Goal: Task Accomplishment & Management: Manage account settings

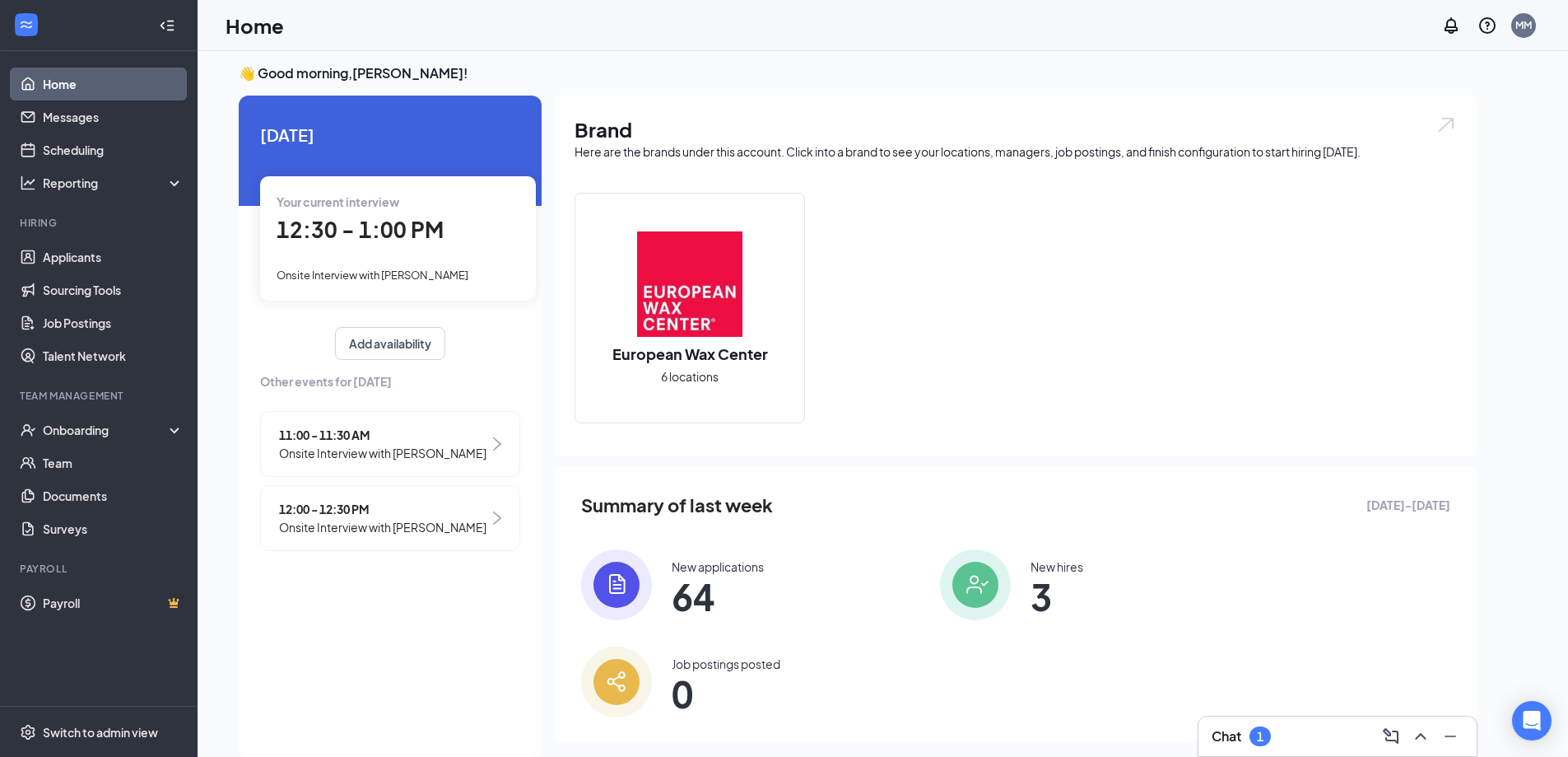
scroll to position [6, 0]
click at [453, 254] on div "Your current interview 12:30 - 1:00 PM Onsite Interview with [PERSON_NAME]" at bounding box center [398, 238] width 276 height 123
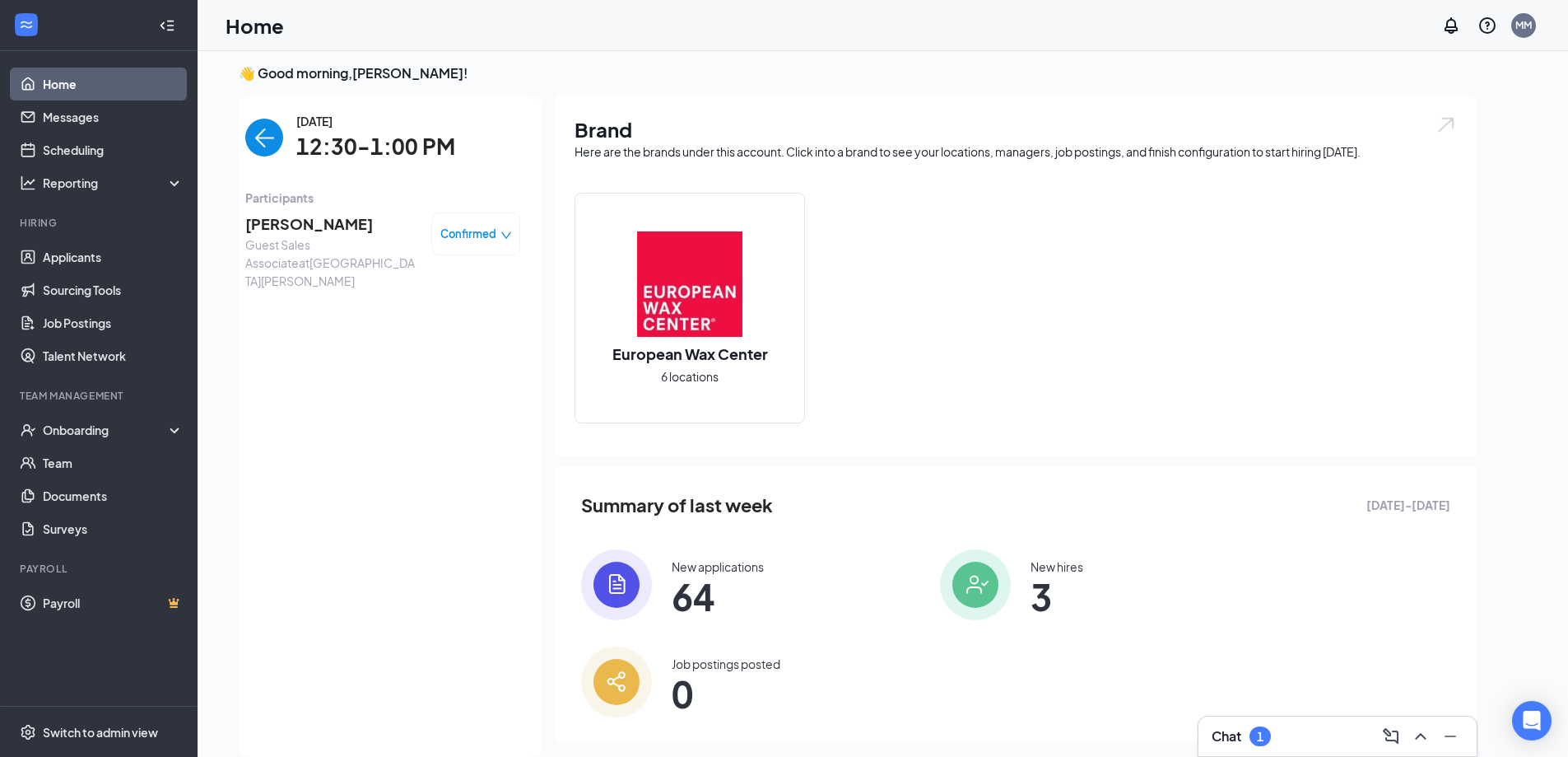
click at [302, 227] on span "[PERSON_NAME]" at bounding box center [331, 223] width 173 height 23
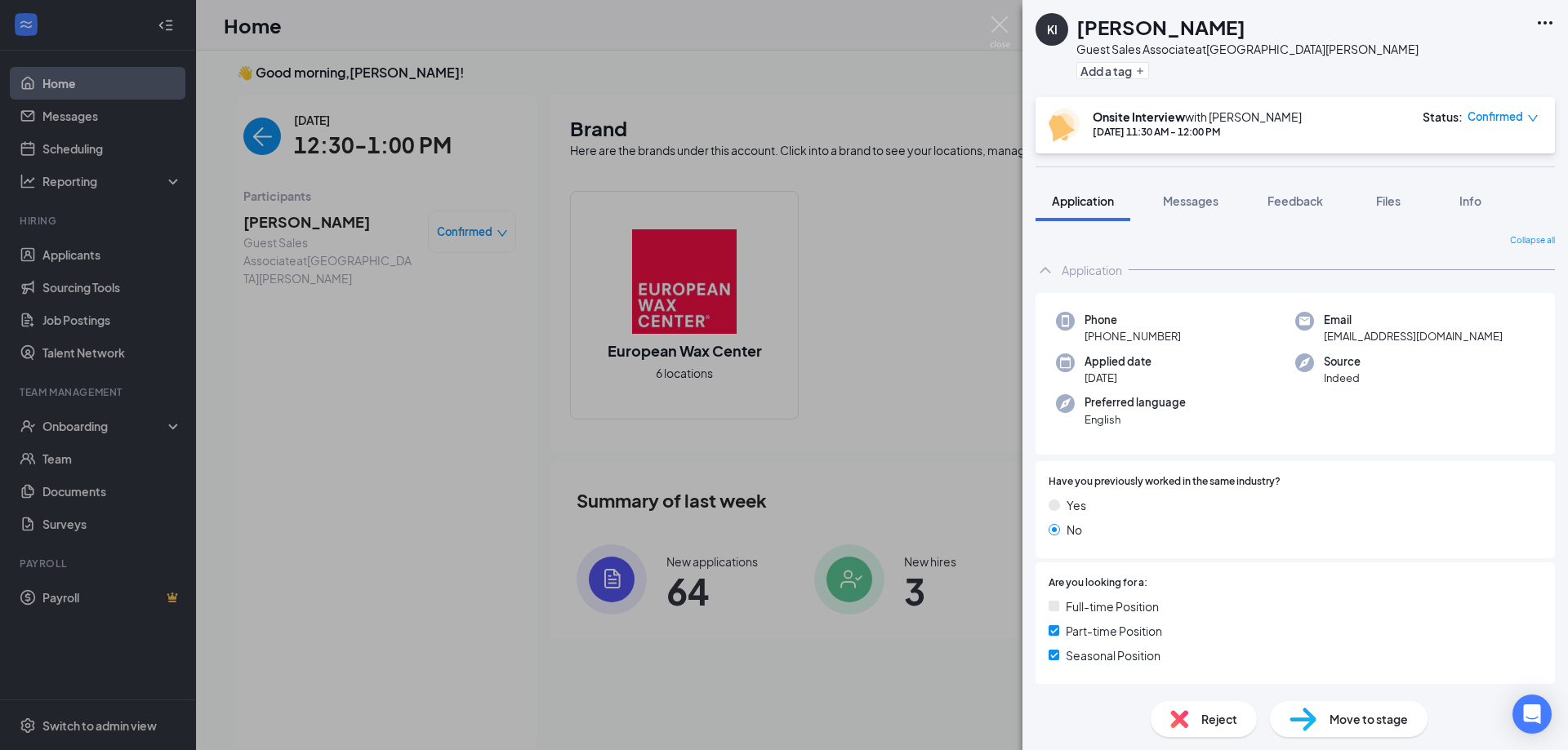
click at [1205, 724] on span "Reject" at bounding box center [1219, 719] width 36 height 18
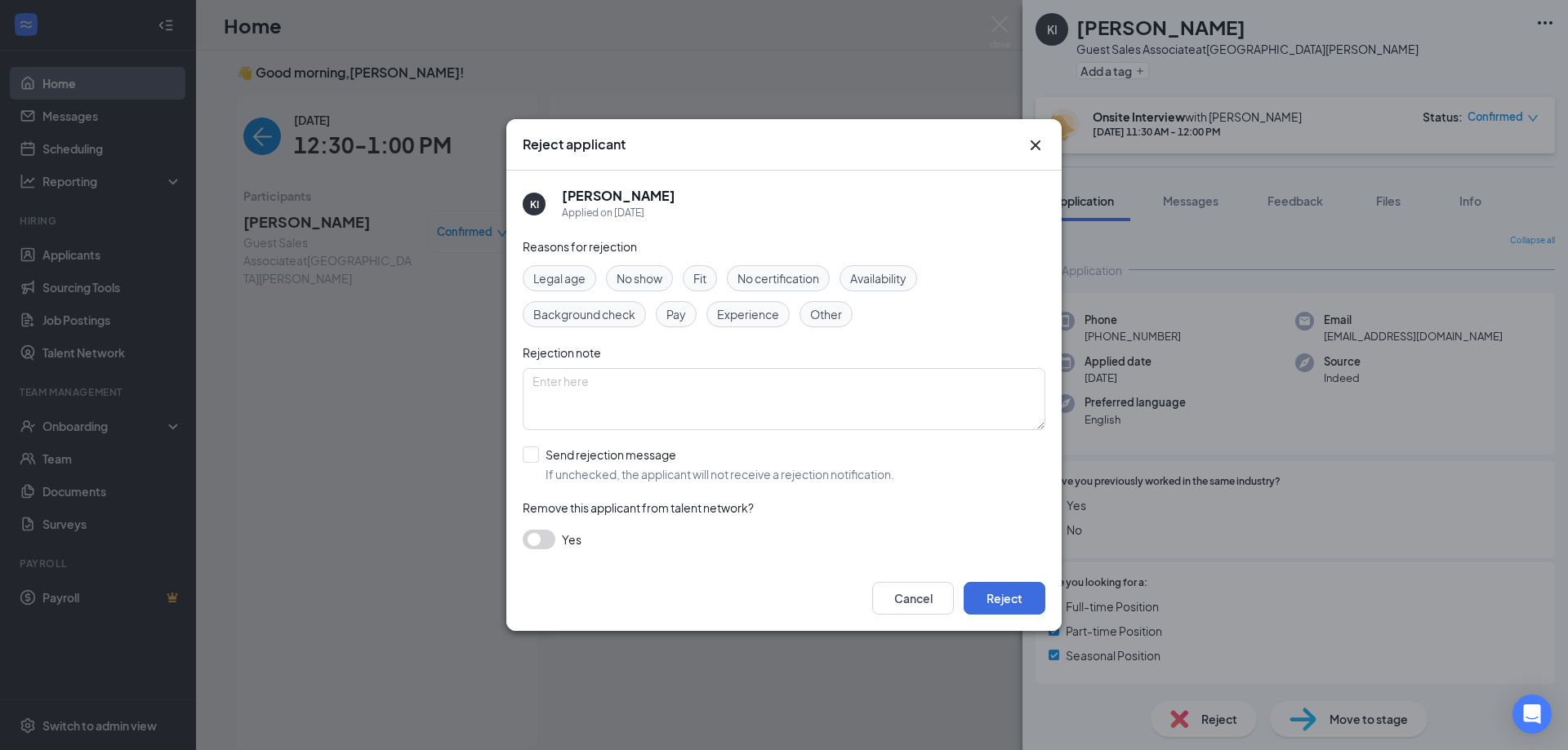
click at [634, 274] on span "No show" at bounding box center [639, 278] width 45 height 18
click at [622, 398] on textarea at bounding box center [784, 399] width 523 height 62
type textarea "rescheduled interview 5 mins before hand."
click at [608, 449] on input "Send rejection message If unchecked, the applicant will not receive a rejection…" at bounding box center [709, 465] width 372 height 36
checkbox input "true"
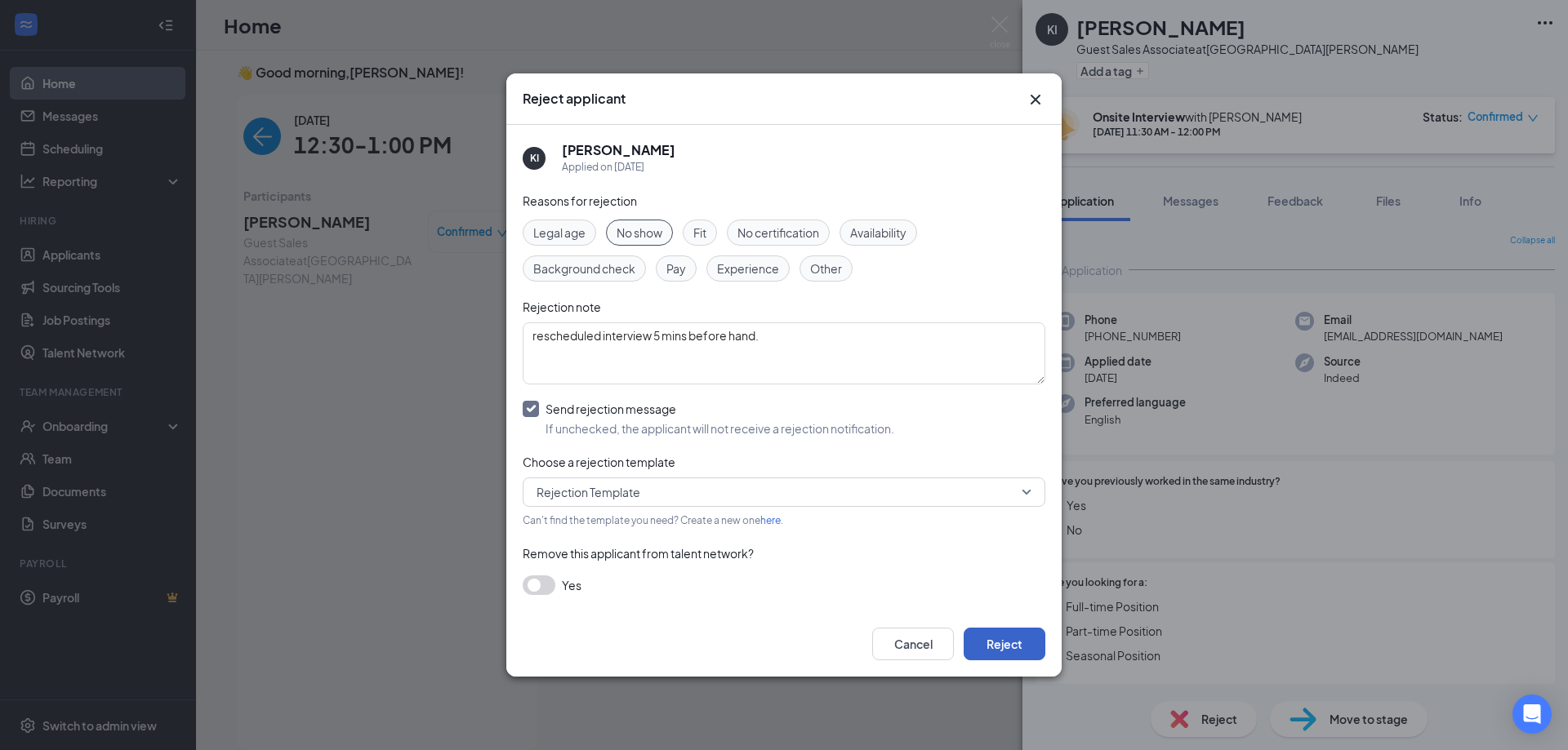
click at [994, 630] on button "Reject" at bounding box center [1004, 644] width 82 height 33
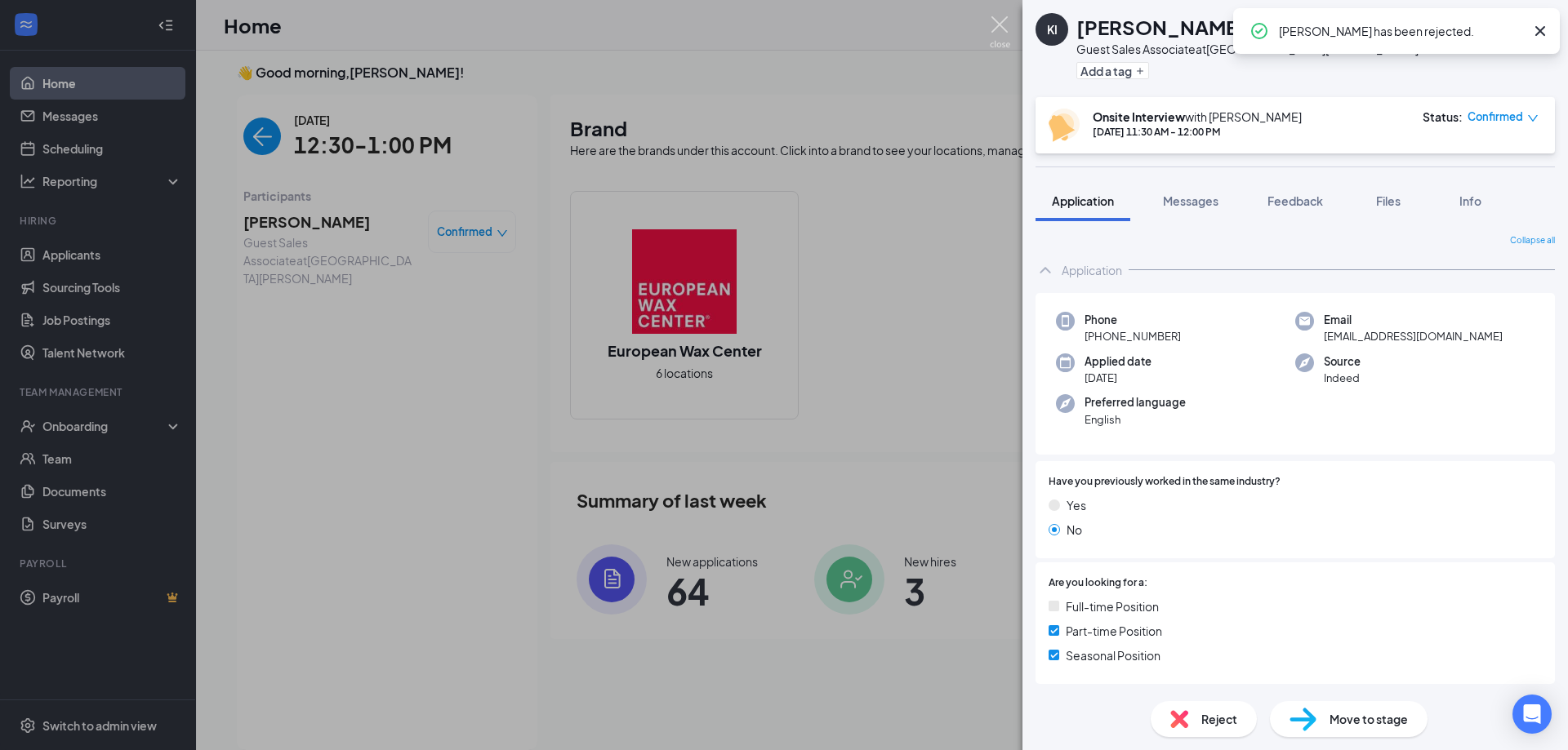
click at [992, 21] on img at bounding box center [1000, 32] width 21 height 32
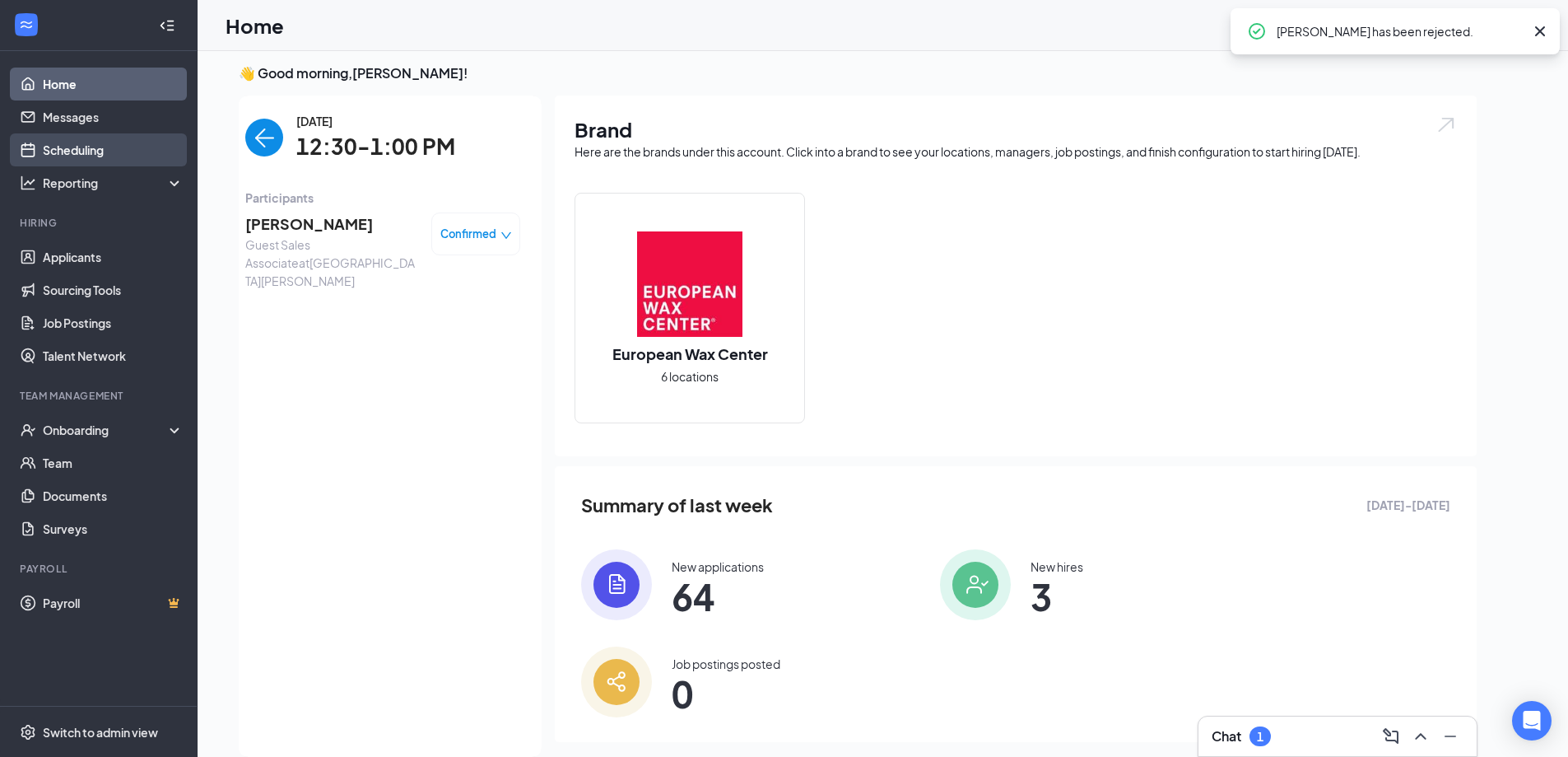
click at [75, 140] on link "Scheduling" at bounding box center [113, 150] width 141 height 33
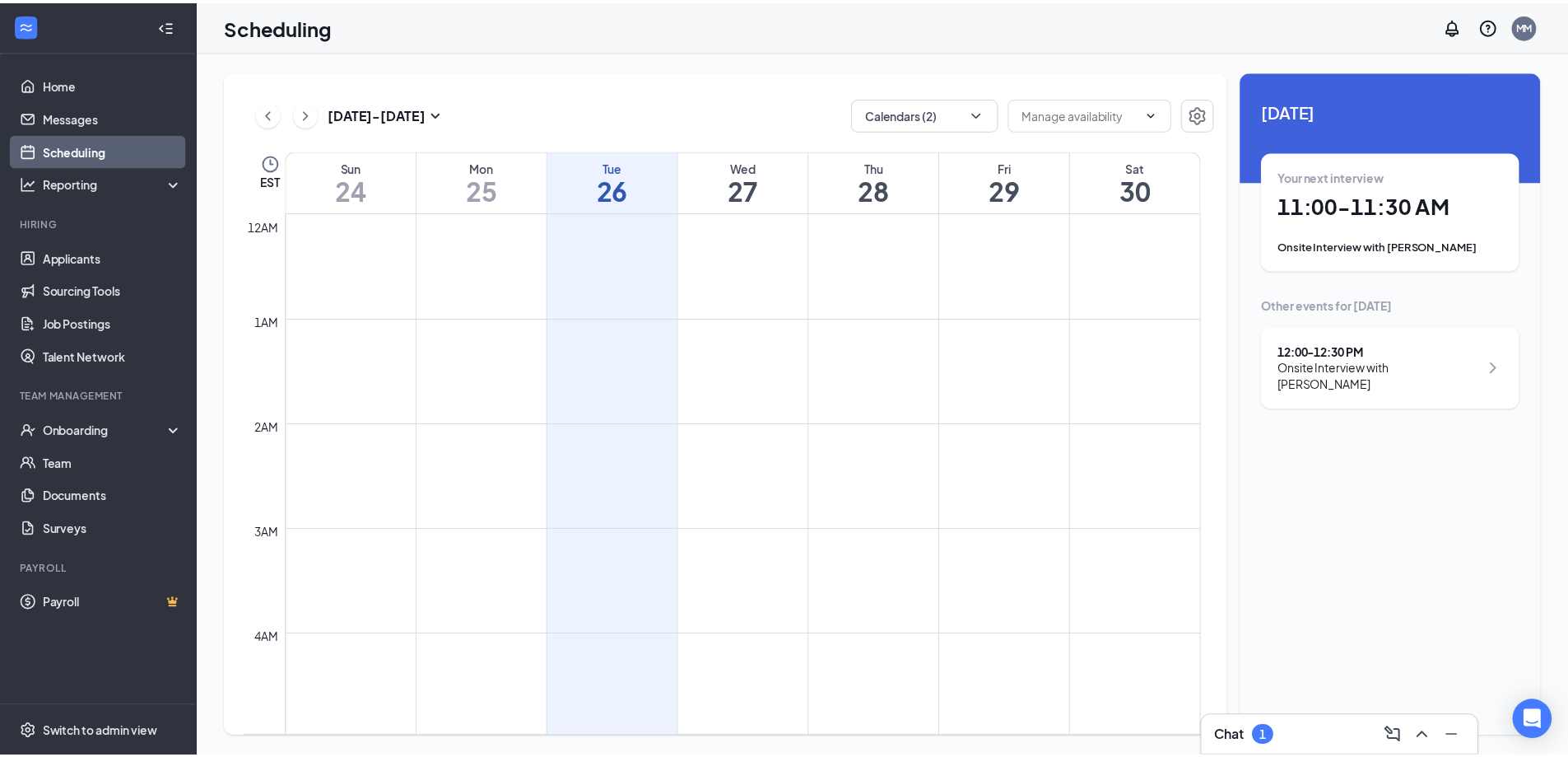
scroll to position [809, 0]
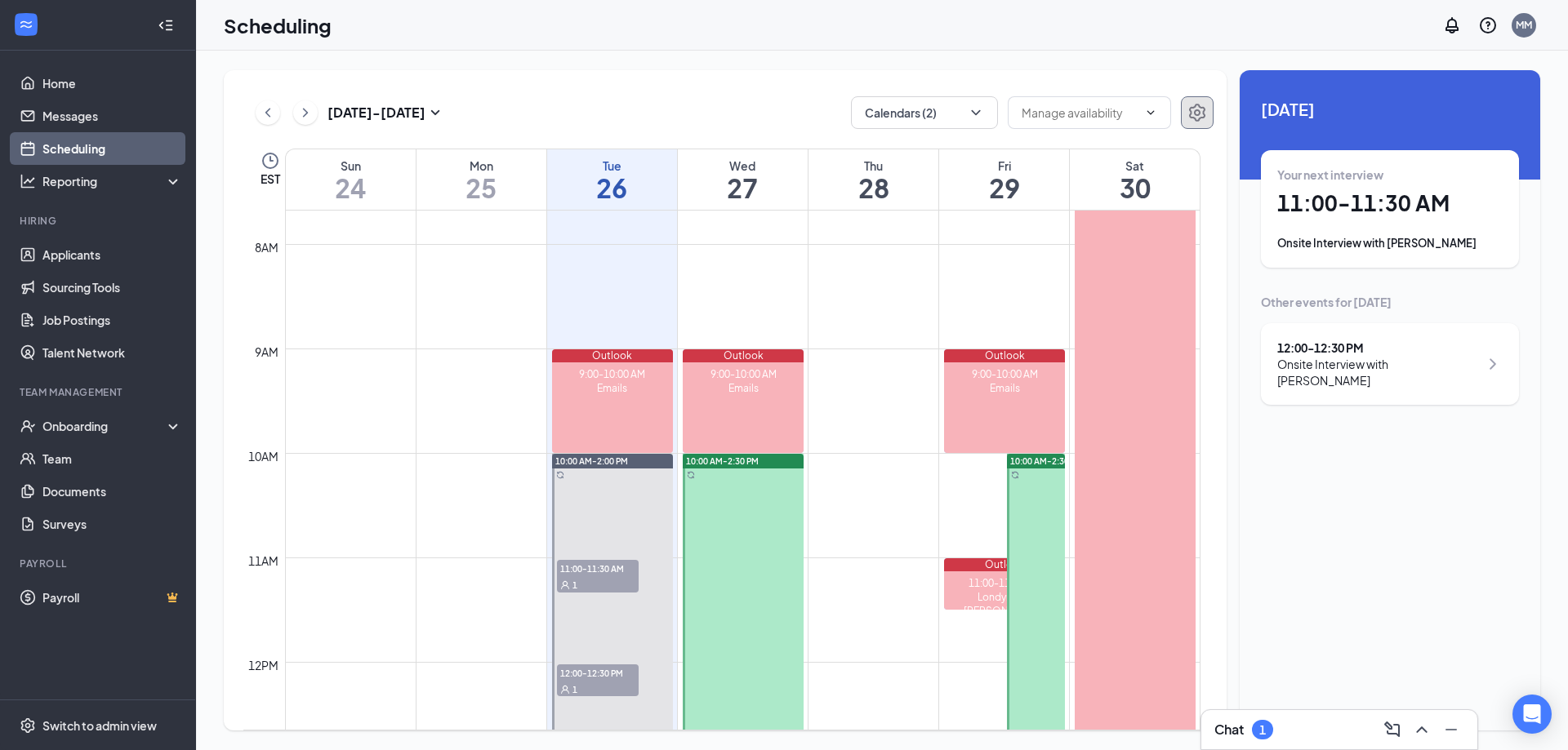
click at [1197, 120] on icon "Settings" at bounding box center [1197, 112] width 20 height 20
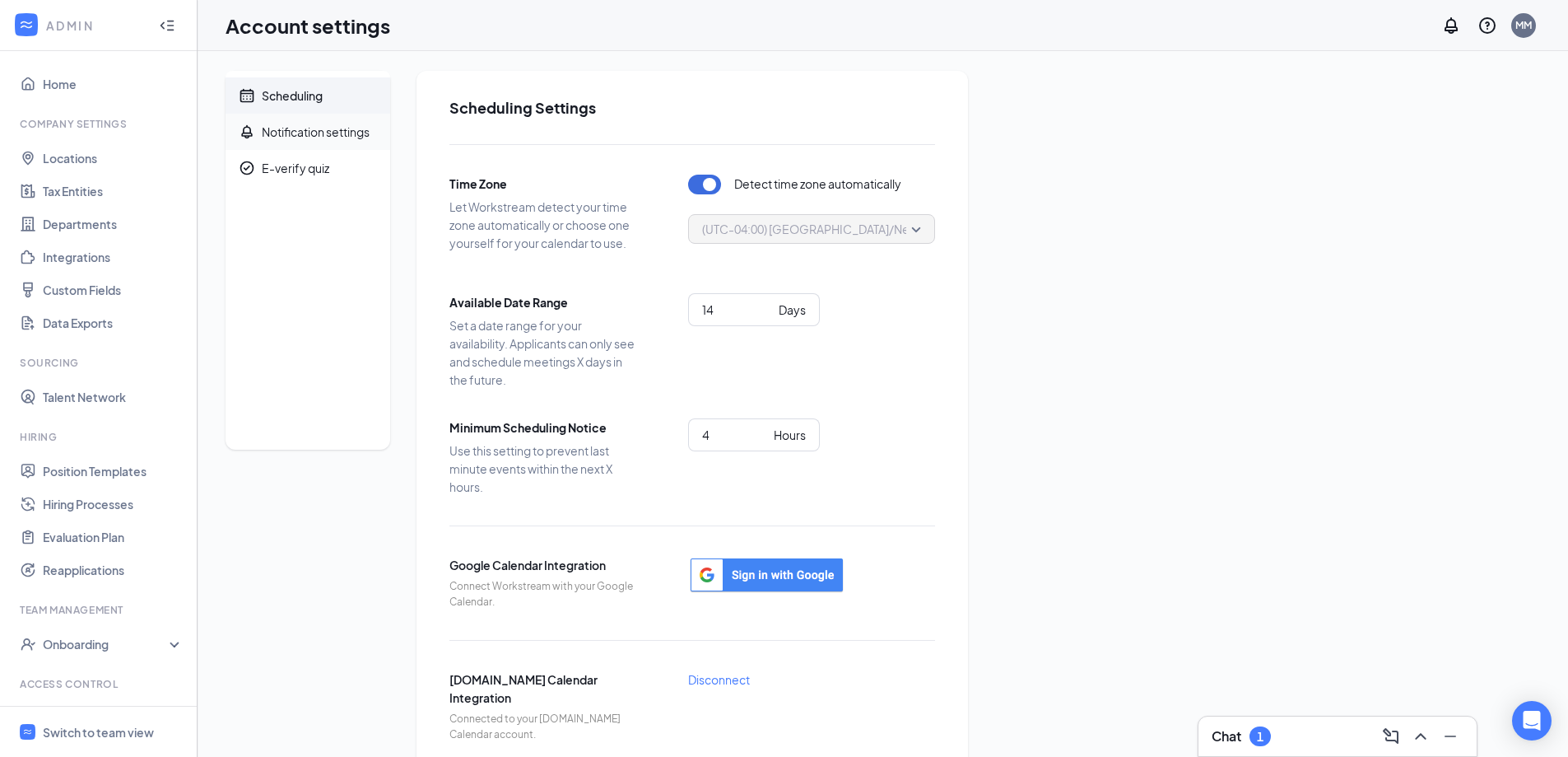
click at [325, 131] on div "Notification settings" at bounding box center [315, 132] width 108 height 16
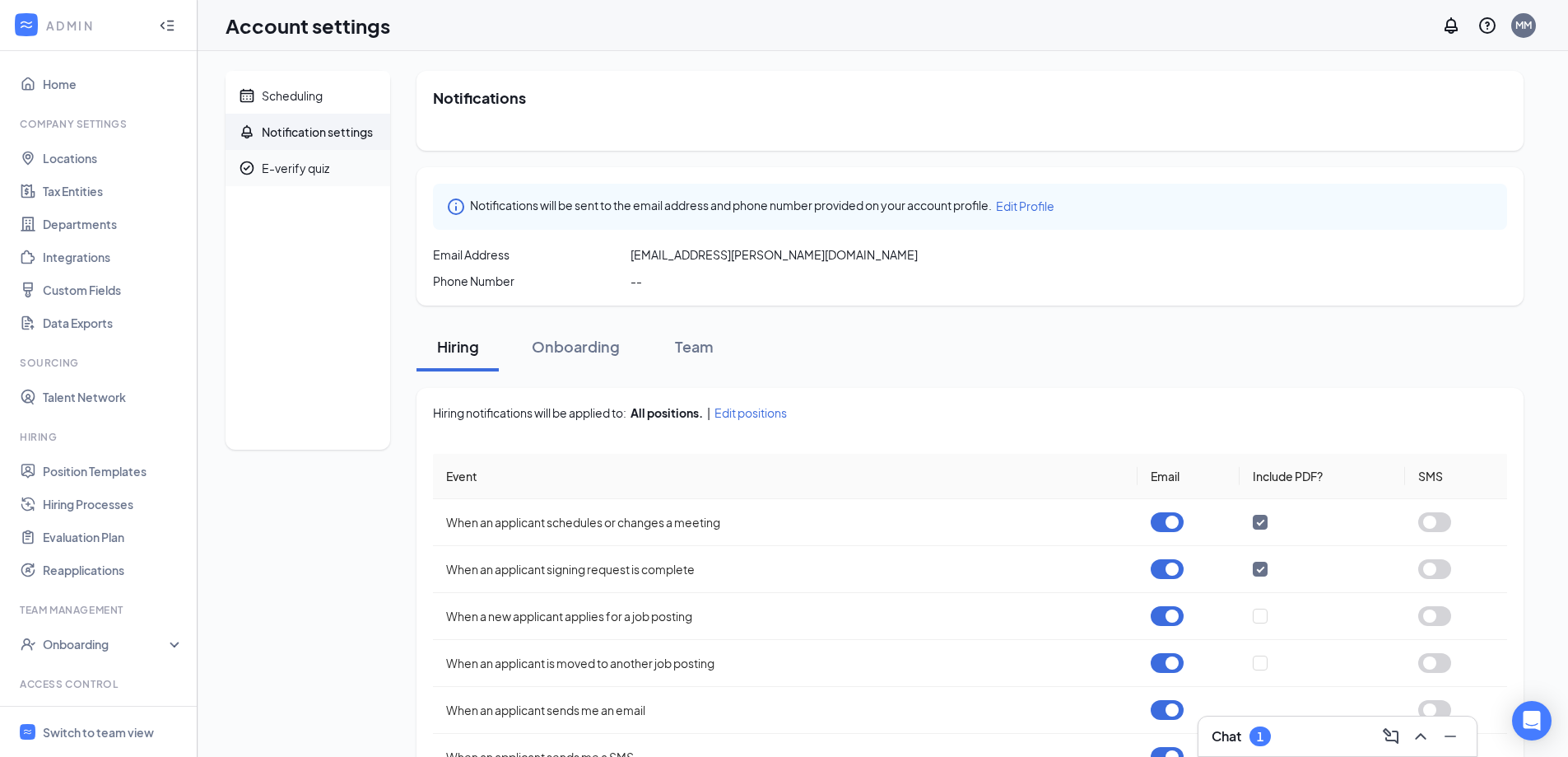
click at [320, 170] on div "E-verify quiz" at bounding box center [295, 168] width 68 height 16
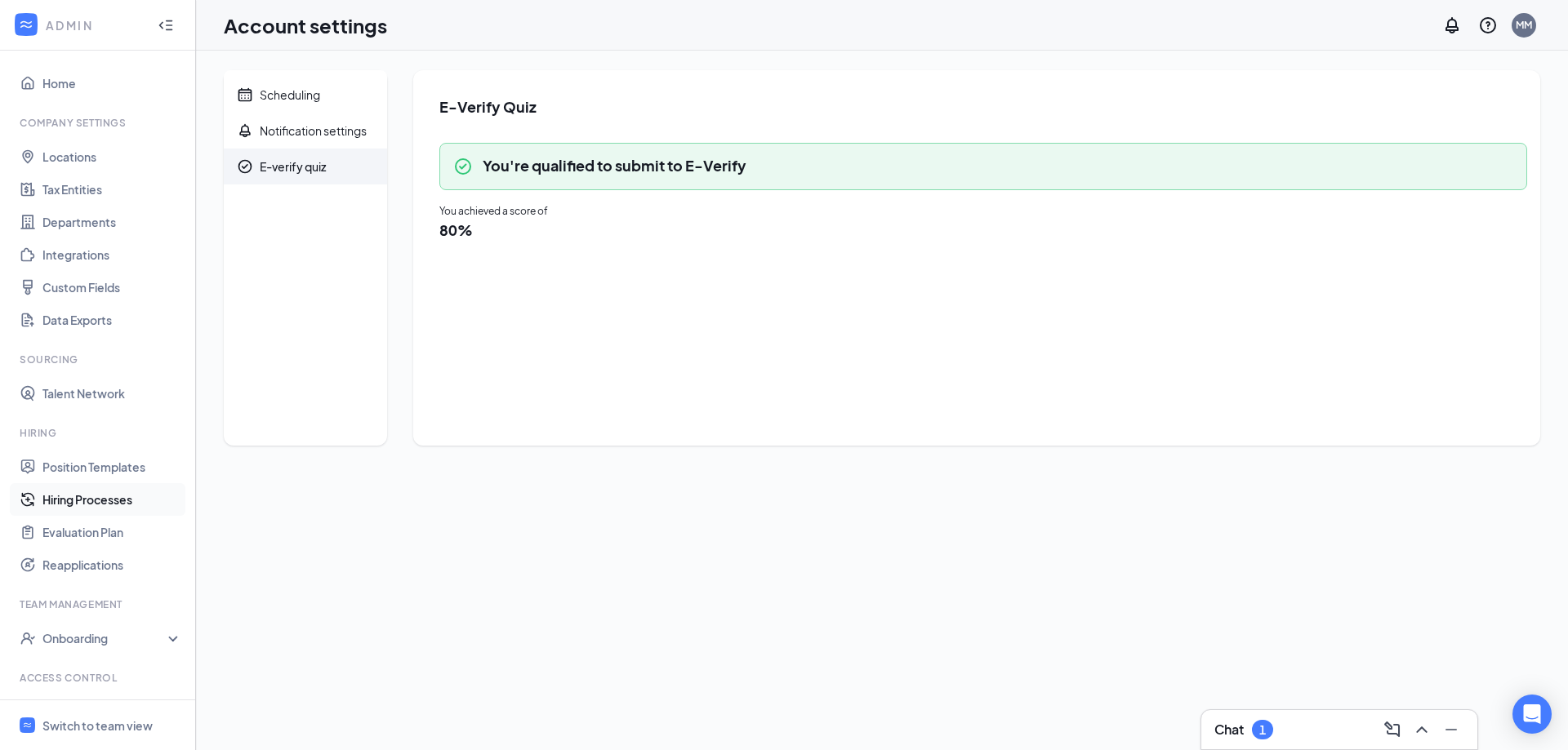
click at [117, 501] on link "Hiring Processes" at bounding box center [112, 499] width 140 height 33
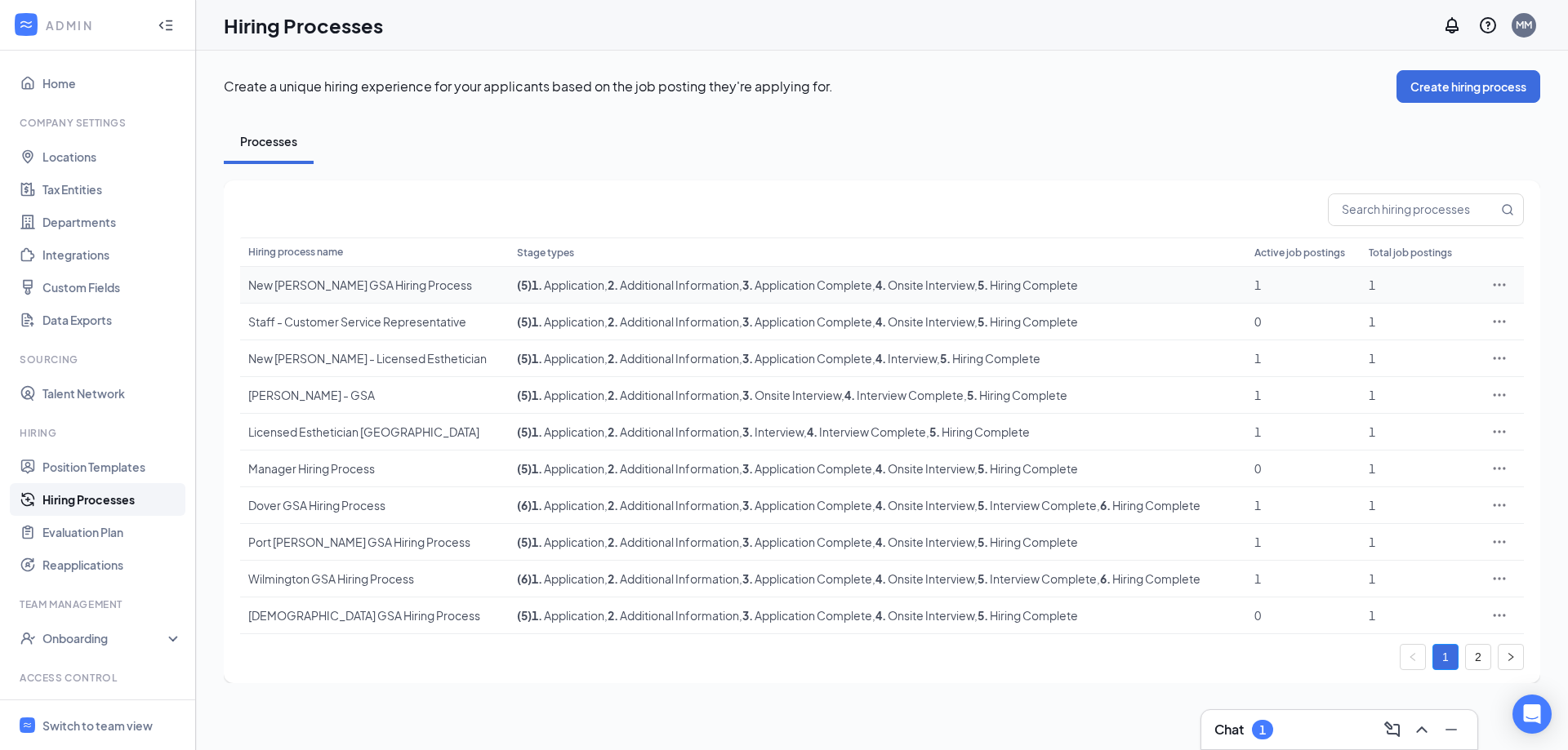
click at [1500, 283] on icon "Ellipses" at bounding box center [1499, 284] width 16 height 16
click at [1444, 315] on span "Edit" at bounding box center [1424, 318] width 140 height 18
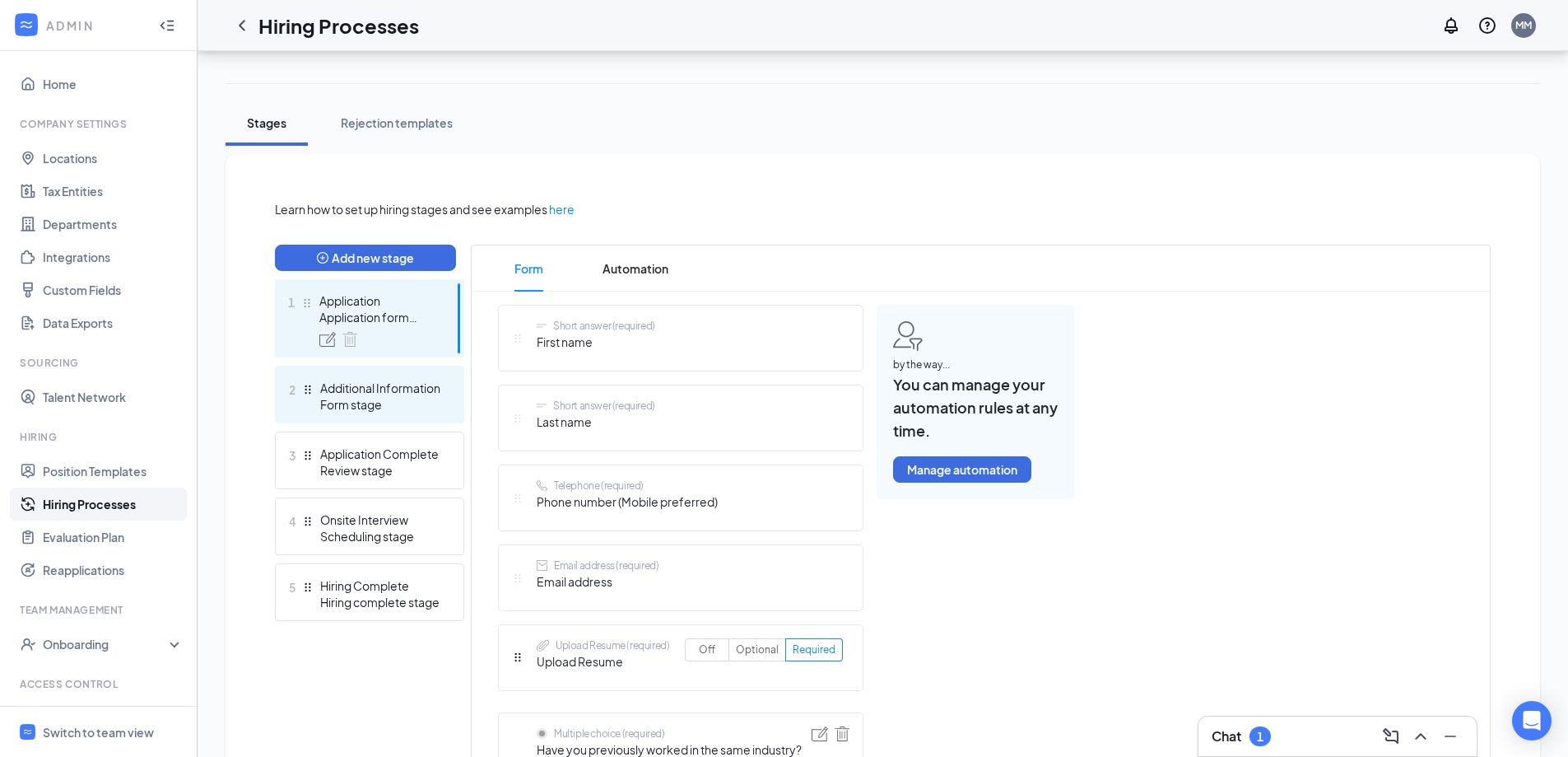
scroll to position [245, 0]
click at [377, 402] on div "Form stage" at bounding box center [380, 403] width 121 height 16
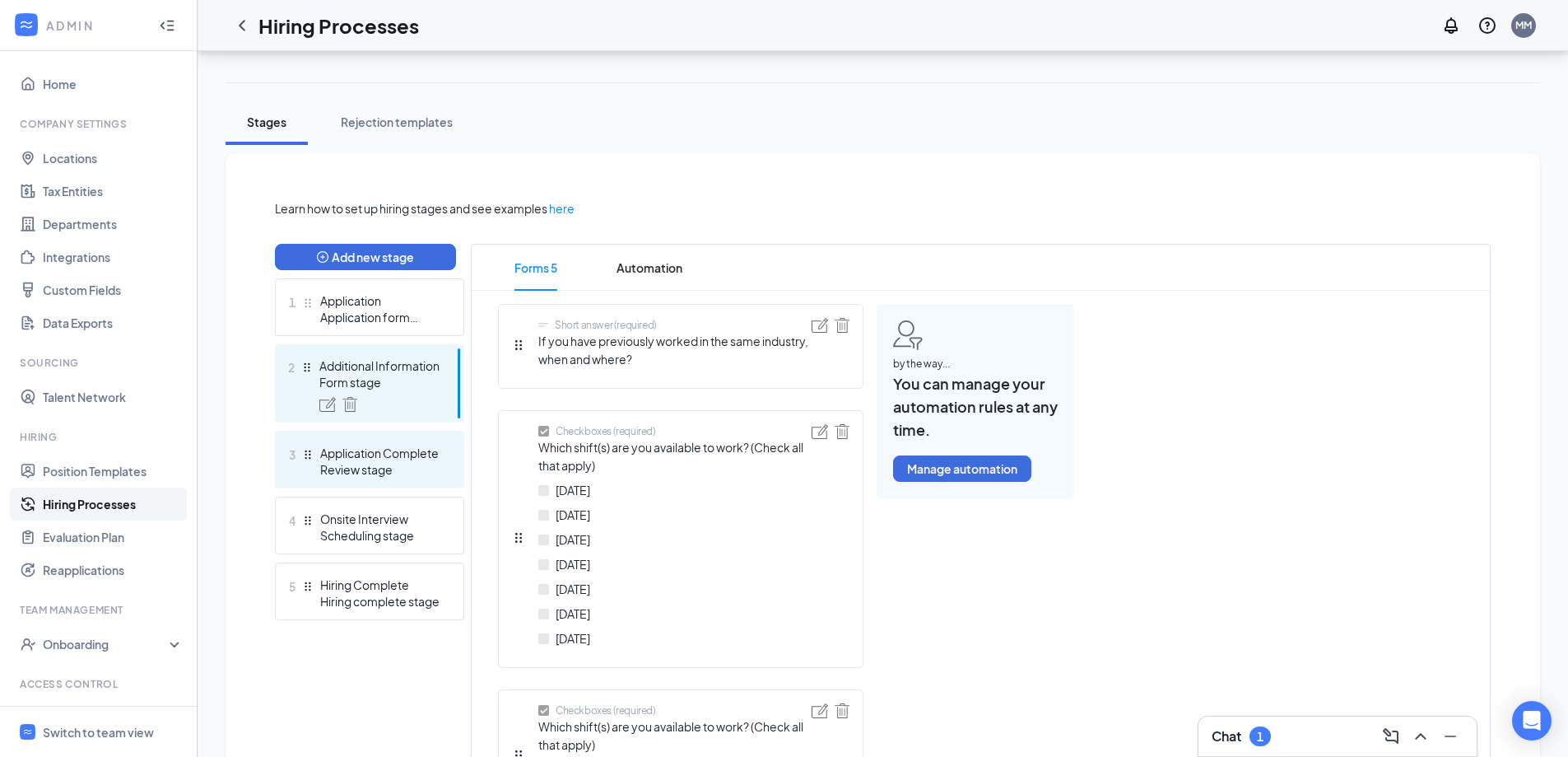
click at [386, 445] on div "Application Complete" at bounding box center [380, 453] width 121 height 16
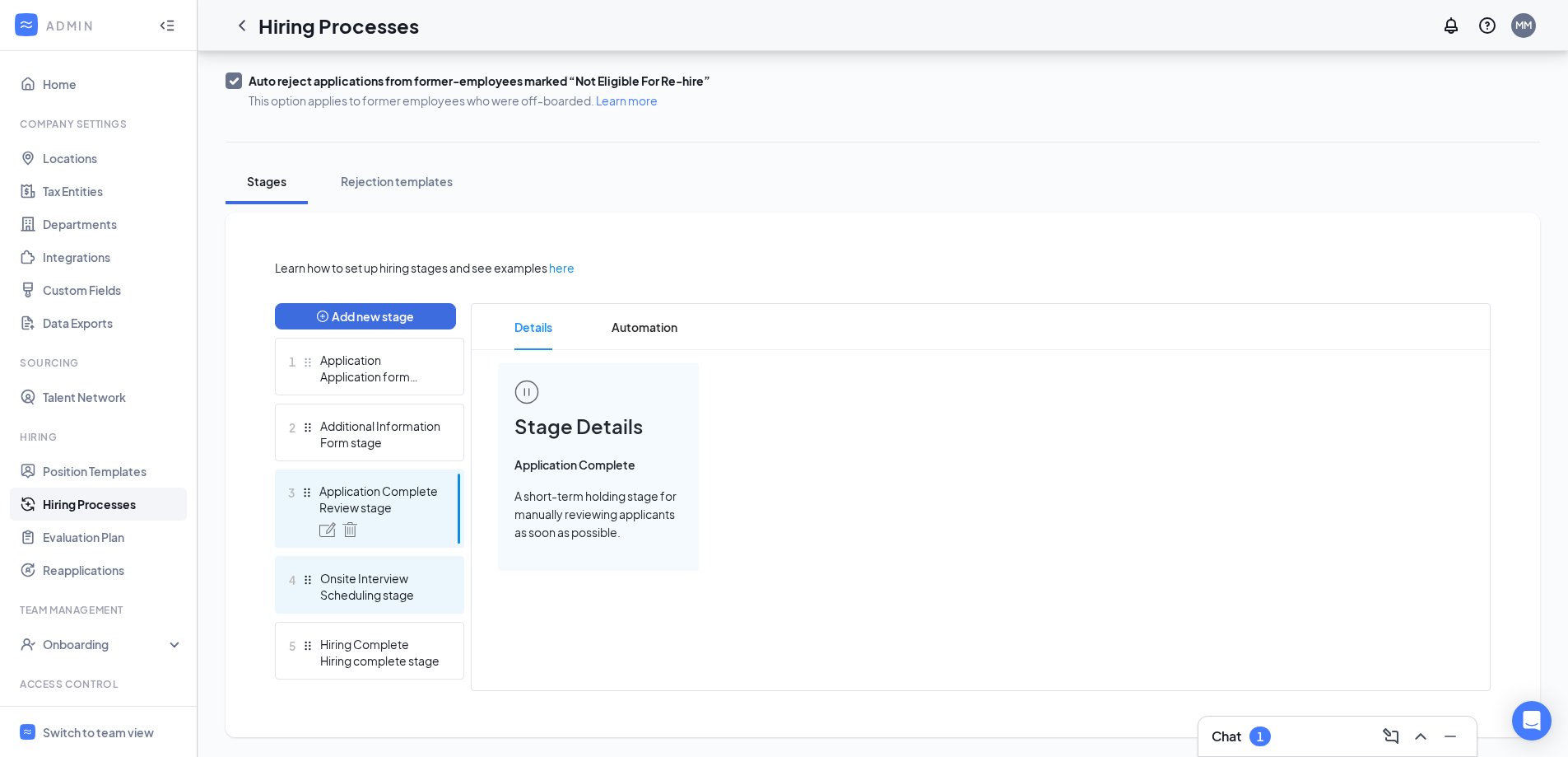
click at [405, 585] on div "Onsite Interview" at bounding box center [380, 578] width 121 height 16
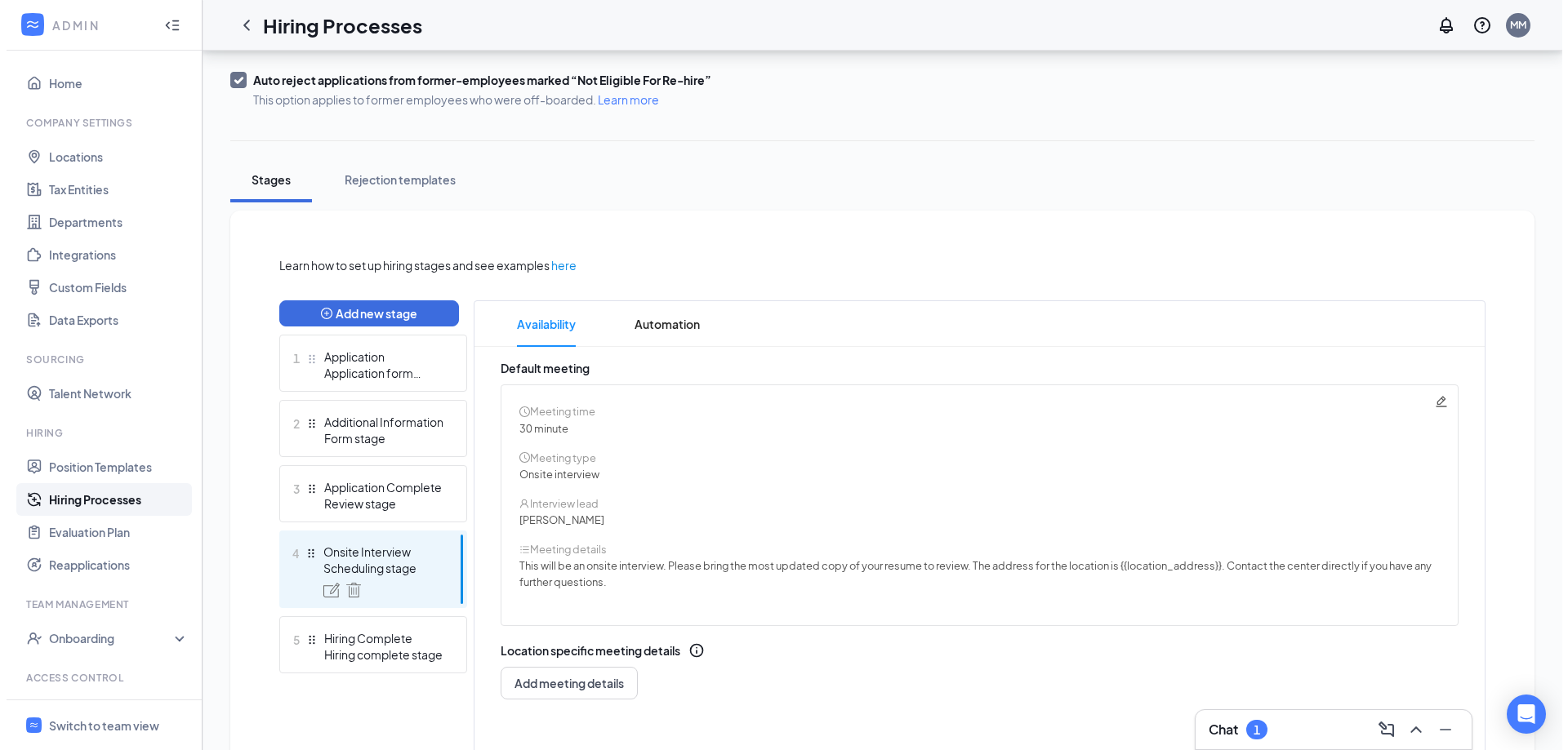
scroll to position [243, 0]
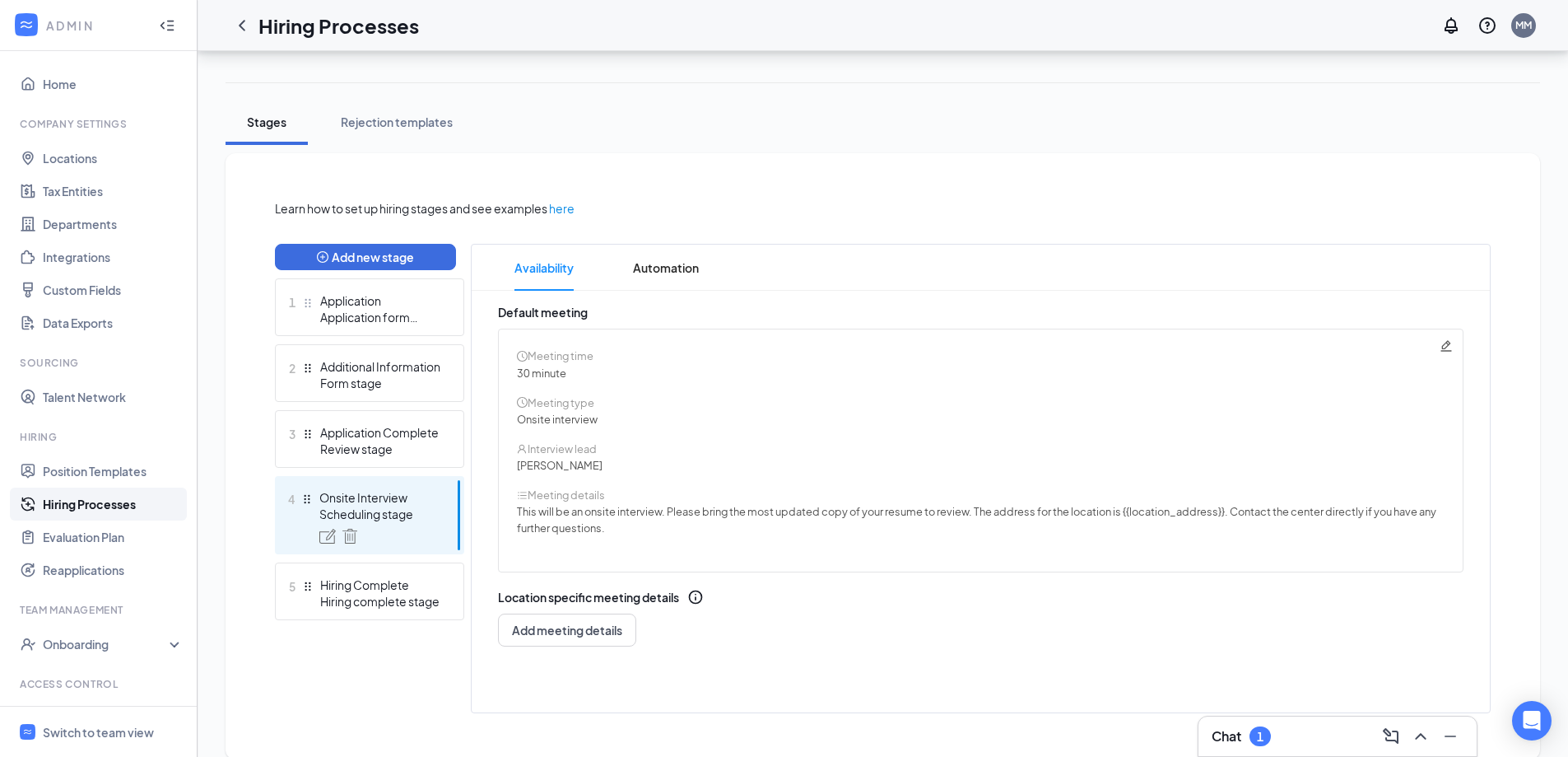
click at [1441, 347] on icon "Pencil" at bounding box center [1446, 346] width 13 height 13
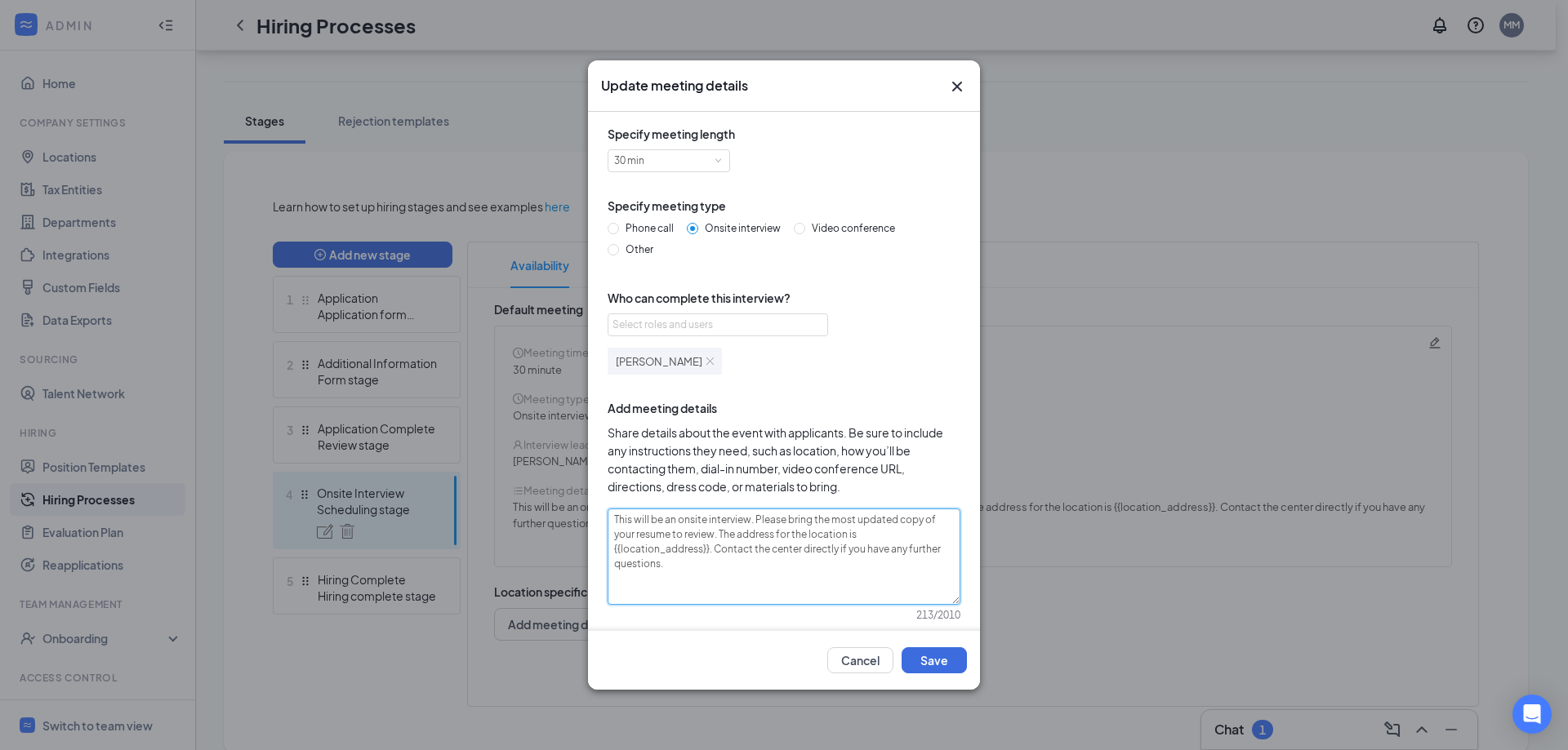
click at [864, 552] on textarea "This will be an onsite interview. Please bring the most updated copy of your re…" at bounding box center [783, 556] width 353 height 96
click at [838, 552] on textarea "This will be an onsite interview. Please bring the most updated copy of your re…" at bounding box center [783, 556] width 353 height 96
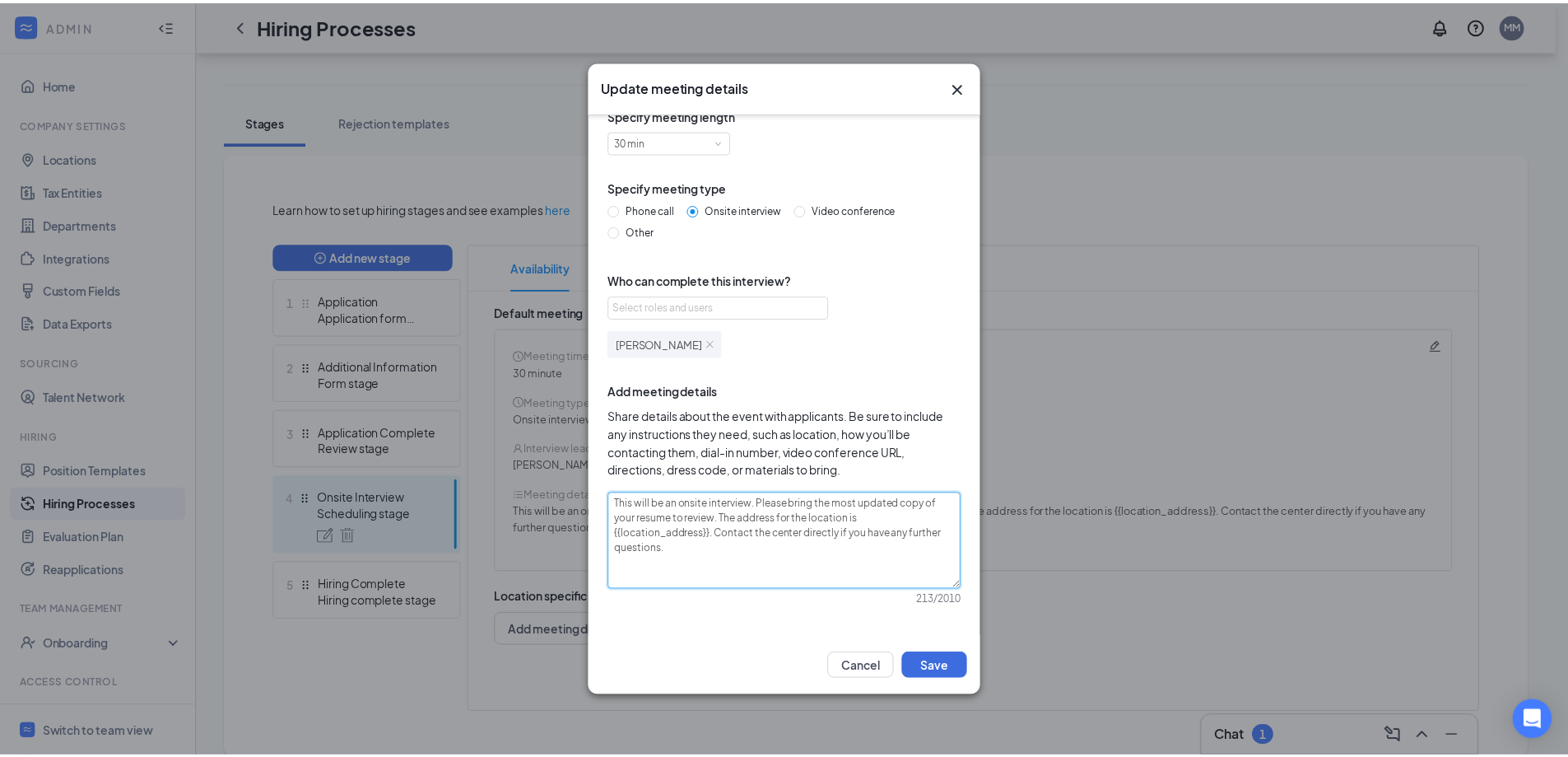
scroll to position [22, 0]
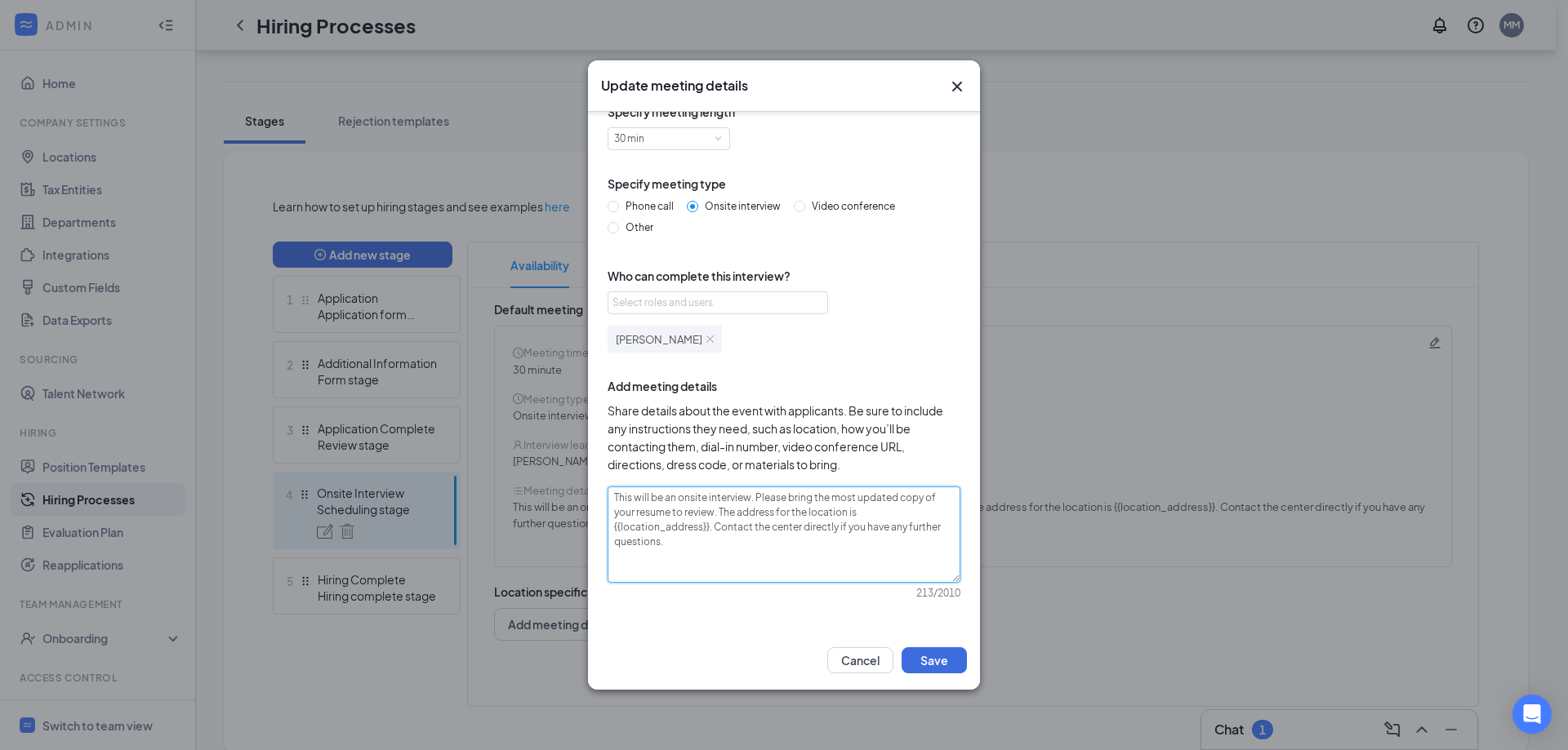
type textarea "This will be an onsite interview. Please bring the most updated copy of your re…"
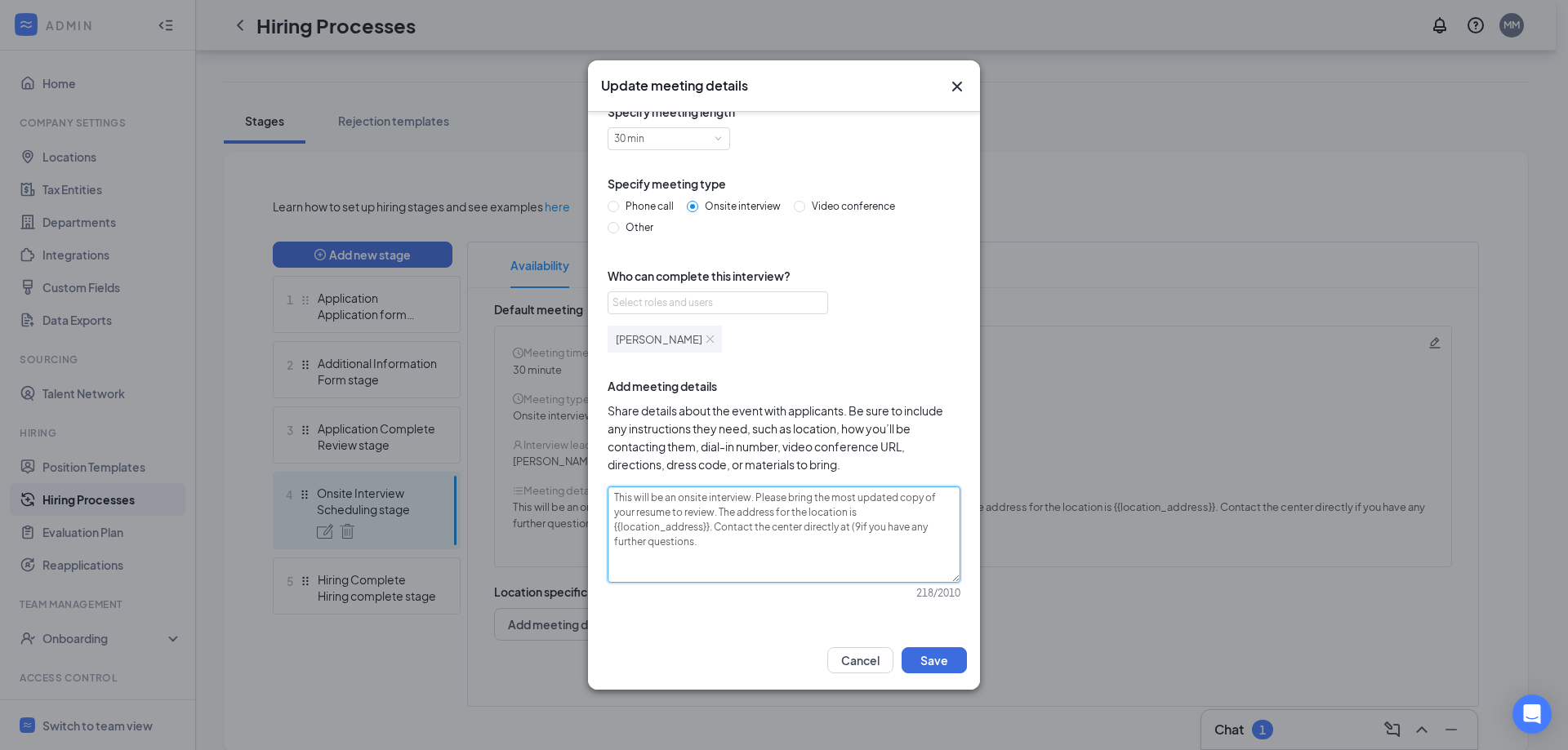
type textarea "This will be an onsite interview. Please bring the most updated copy of your re…"
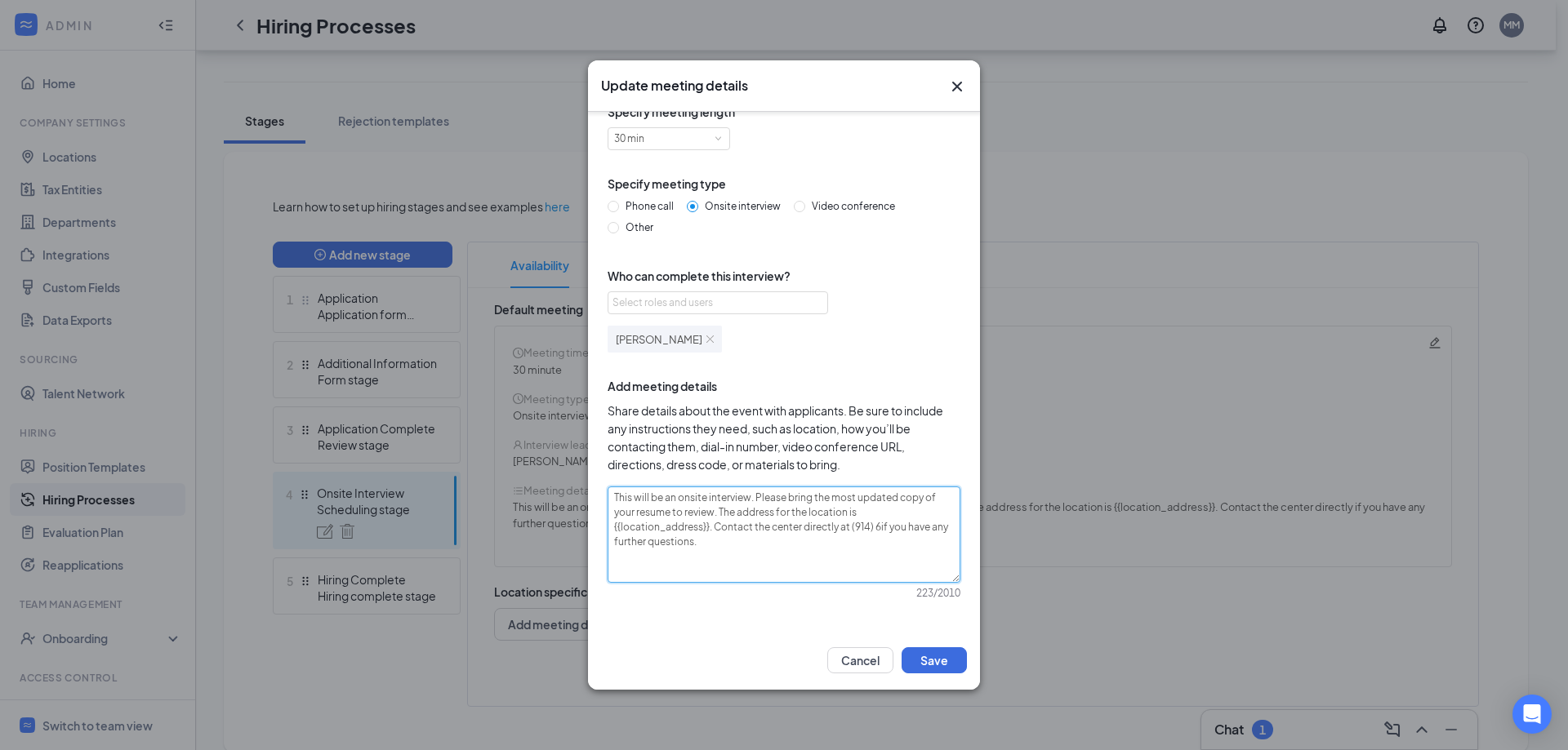
type textarea "This will be an onsite interview. Please bring the most updated copy of your re…"
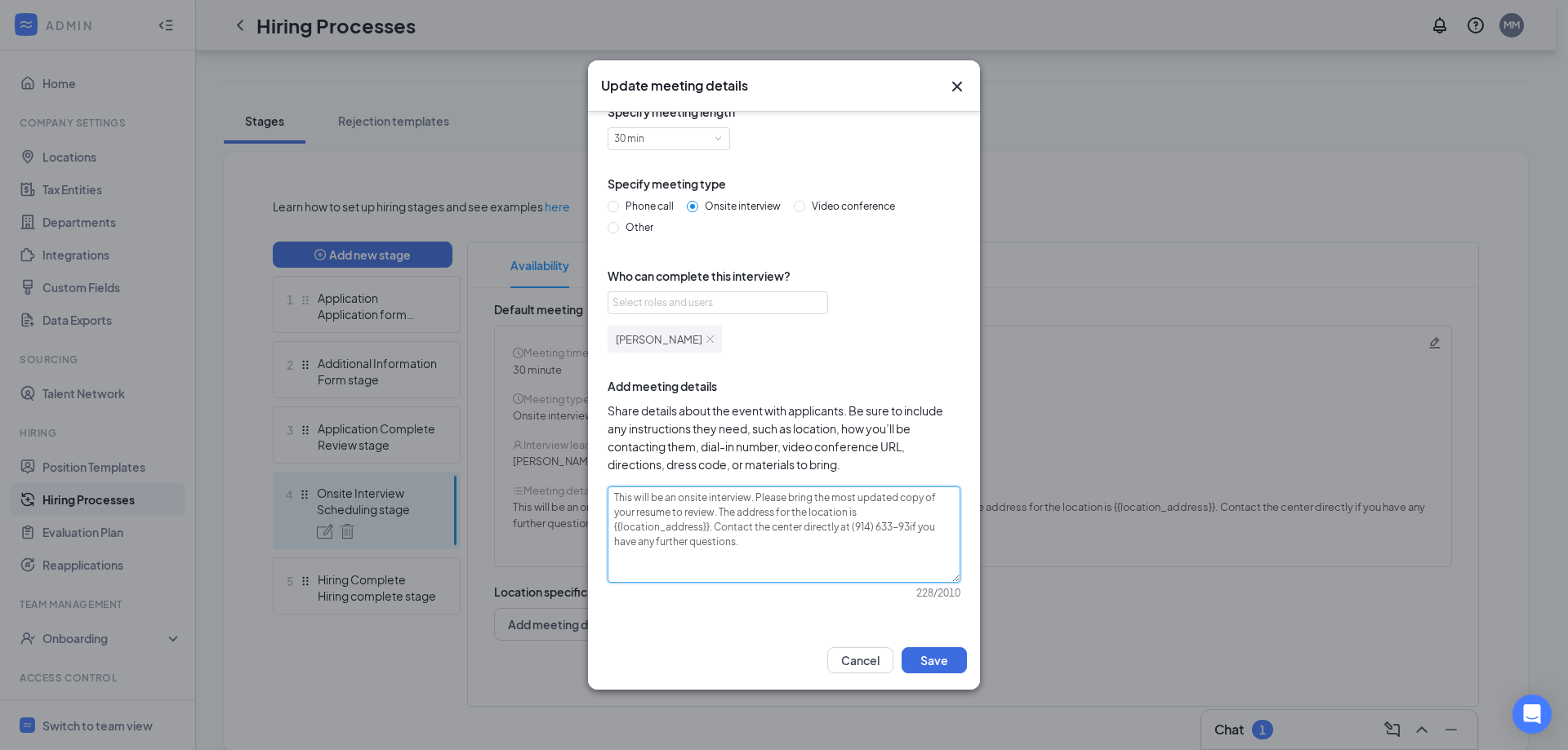
type textarea "This will be an onsite interview. Please bring the most updated copy of your re…"
click at [935, 653] on button "Save" at bounding box center [934, 659] width 65 height 26
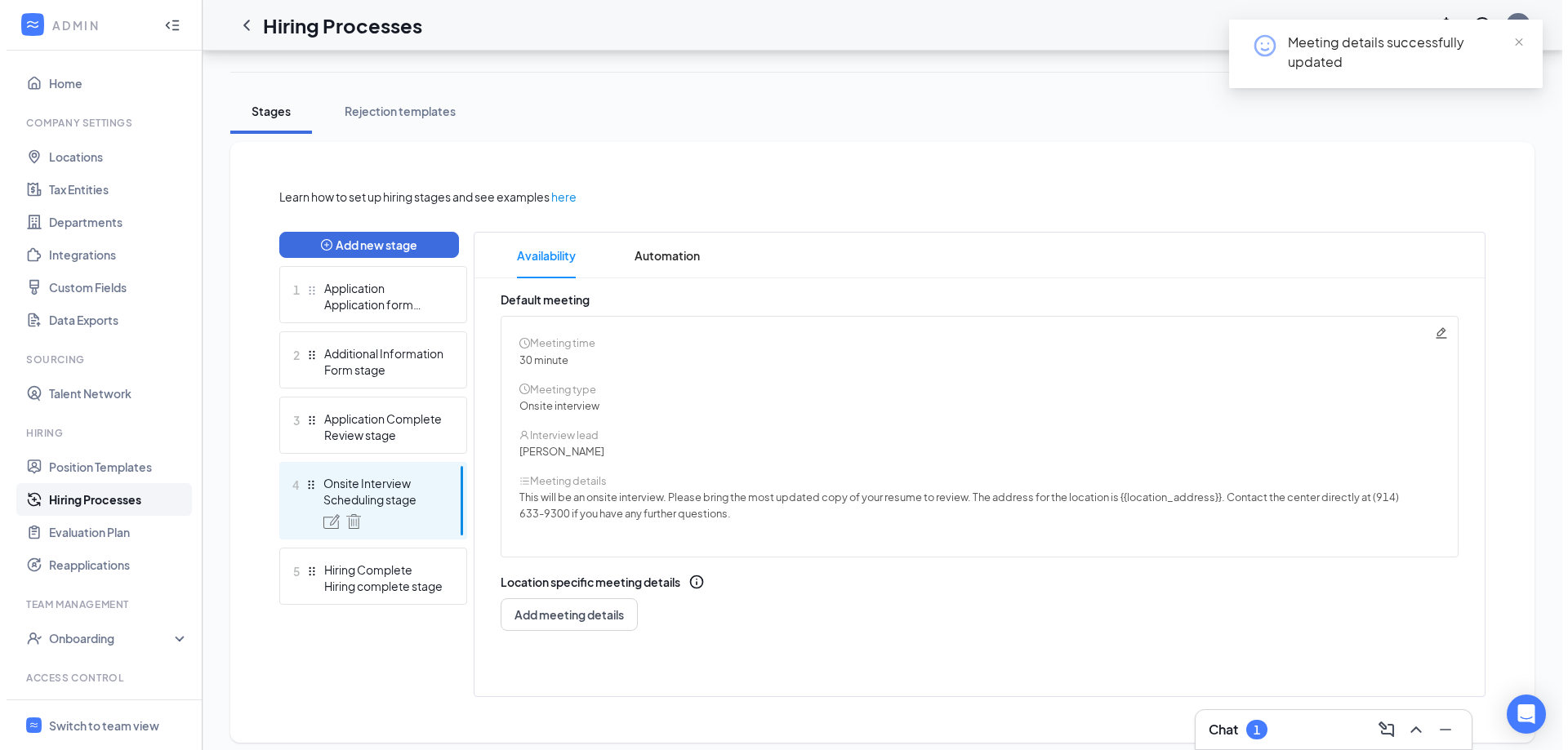
scroll to position [265, 0]
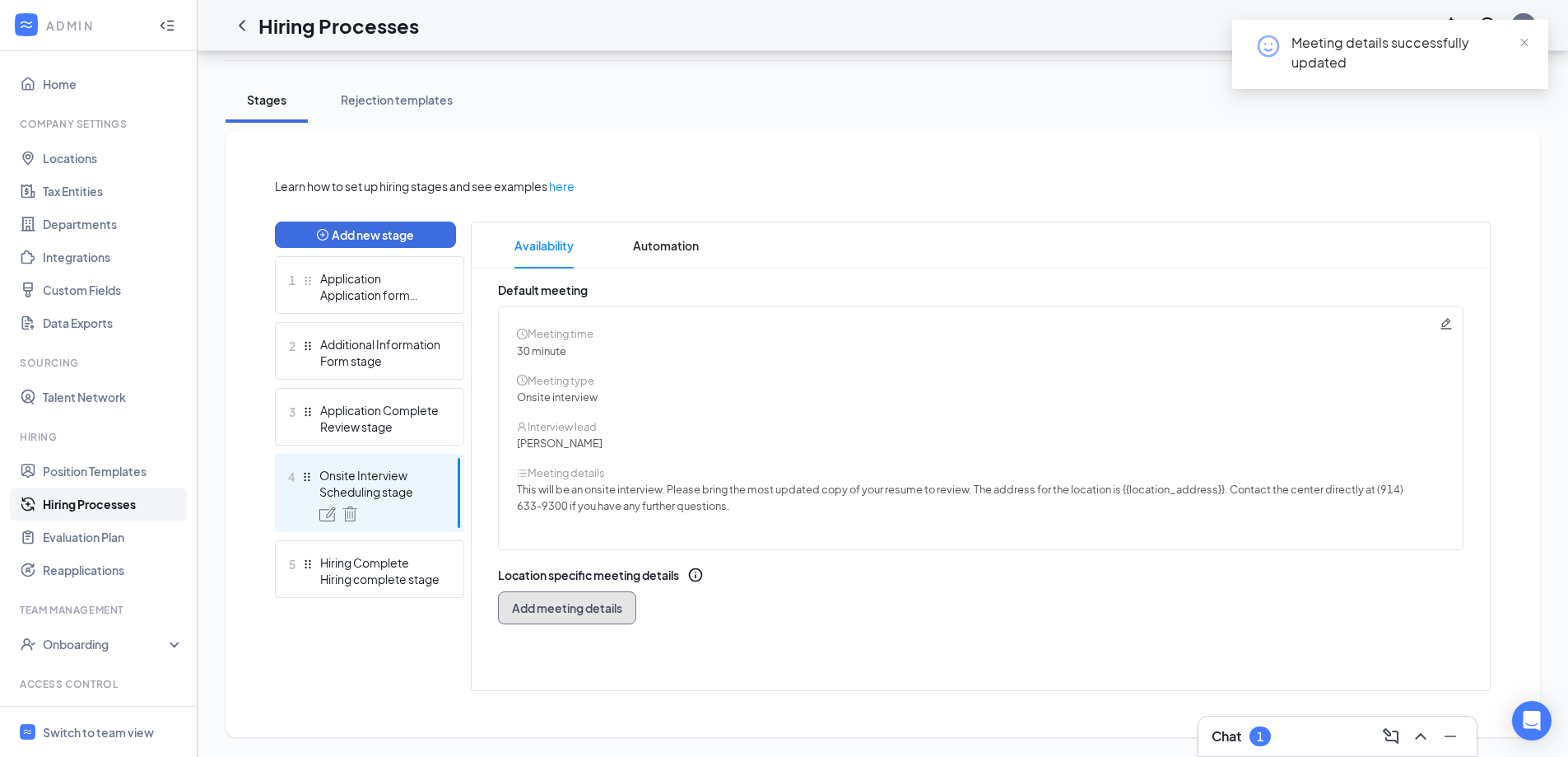
click at [592, 613] on span "Add meeting details" at bounding box center [567, 608] width 111 height 16
radio input "true"
radio input "false"
type textarea "This will be a 30 minute phone interview. We'll give you a call at your schedul…"
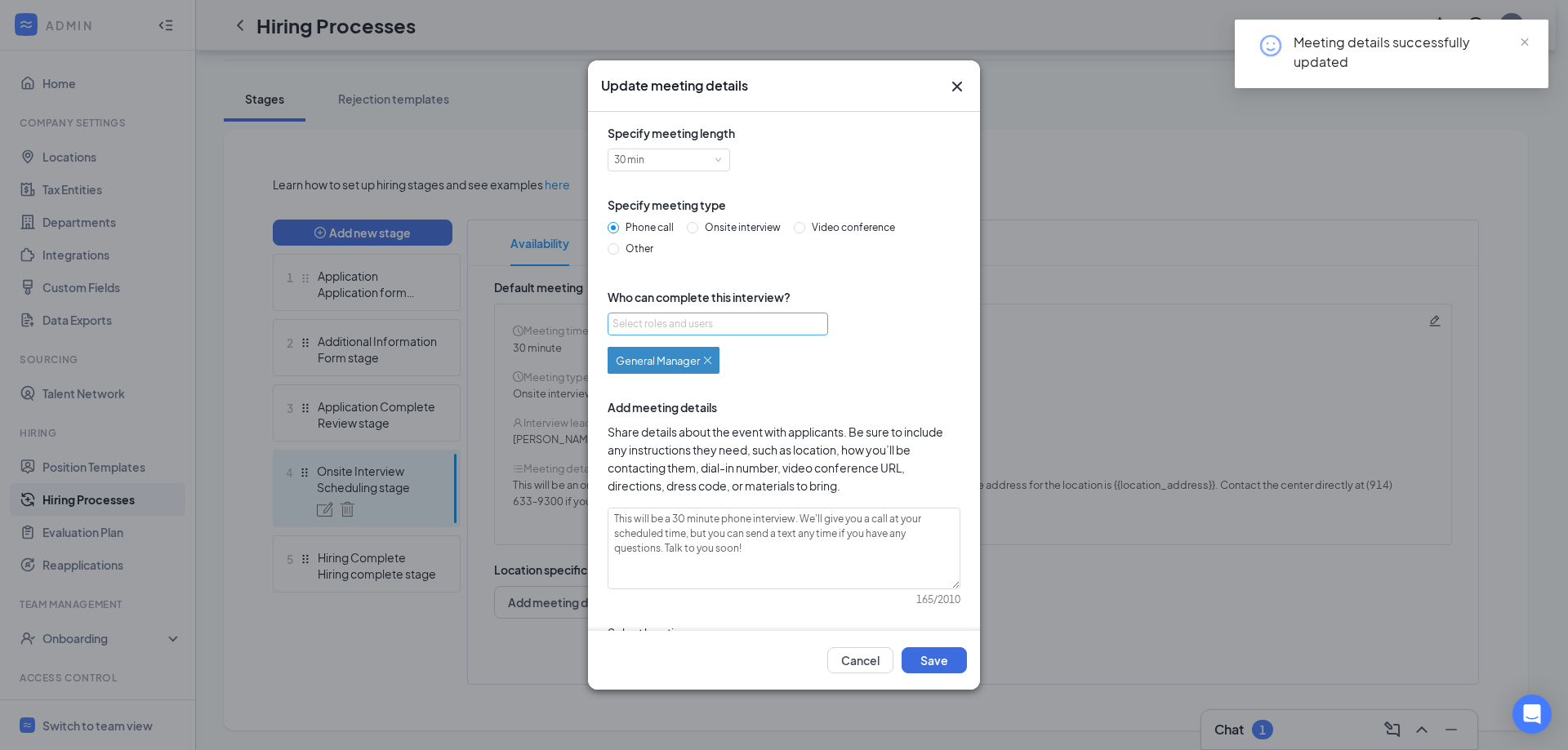
scroll to position [0, 0]
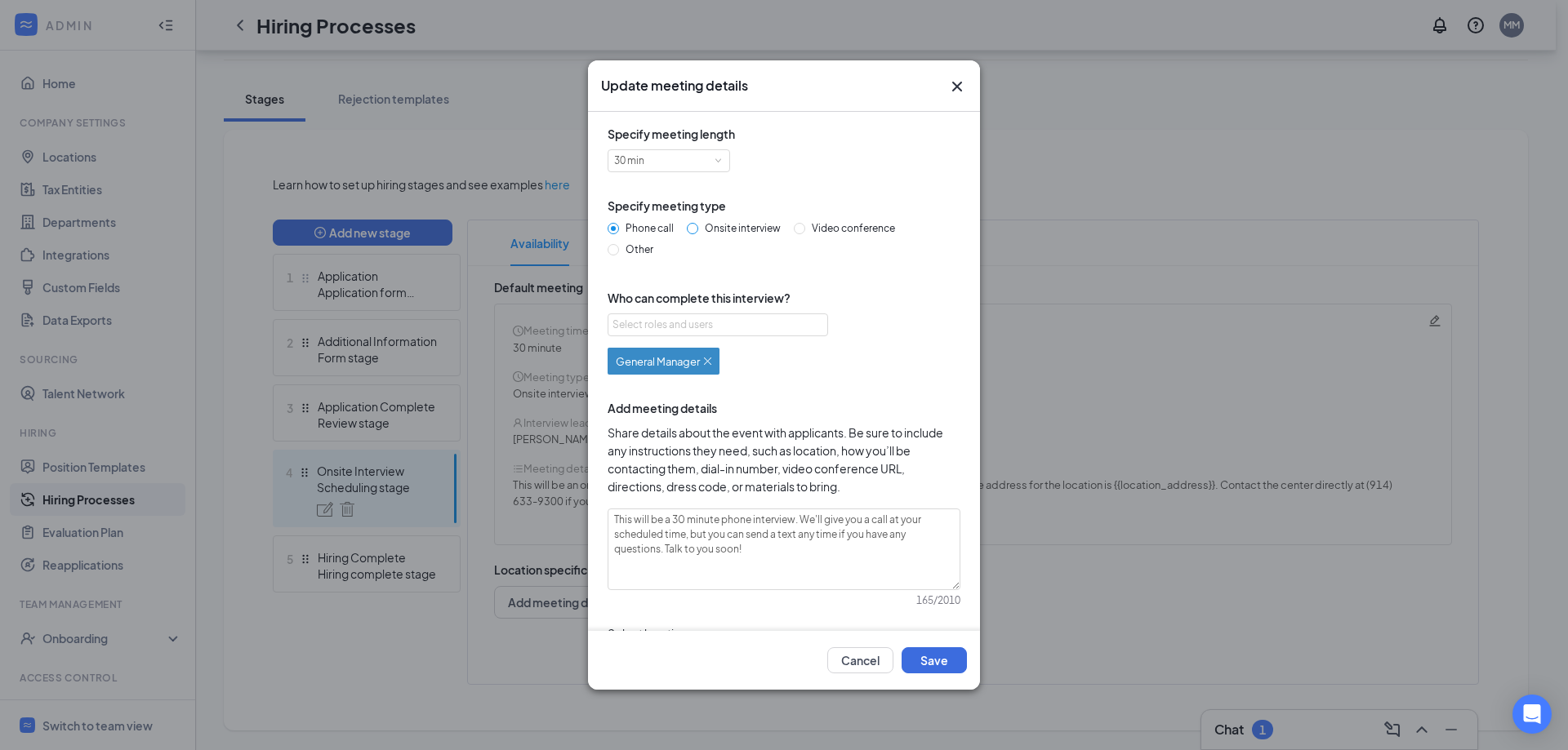
click at [738, 228] on span "Onsite interview" at bounding box center [742, 228] width 89 height 13
click at [698, 228] on input "Onsite interview" at bounding box center [692, 228] width 12 height 12
radio input "true"
radio input "false"
type textarea "This will be a 30 minute onsite interview. Please proceed to the store location…"
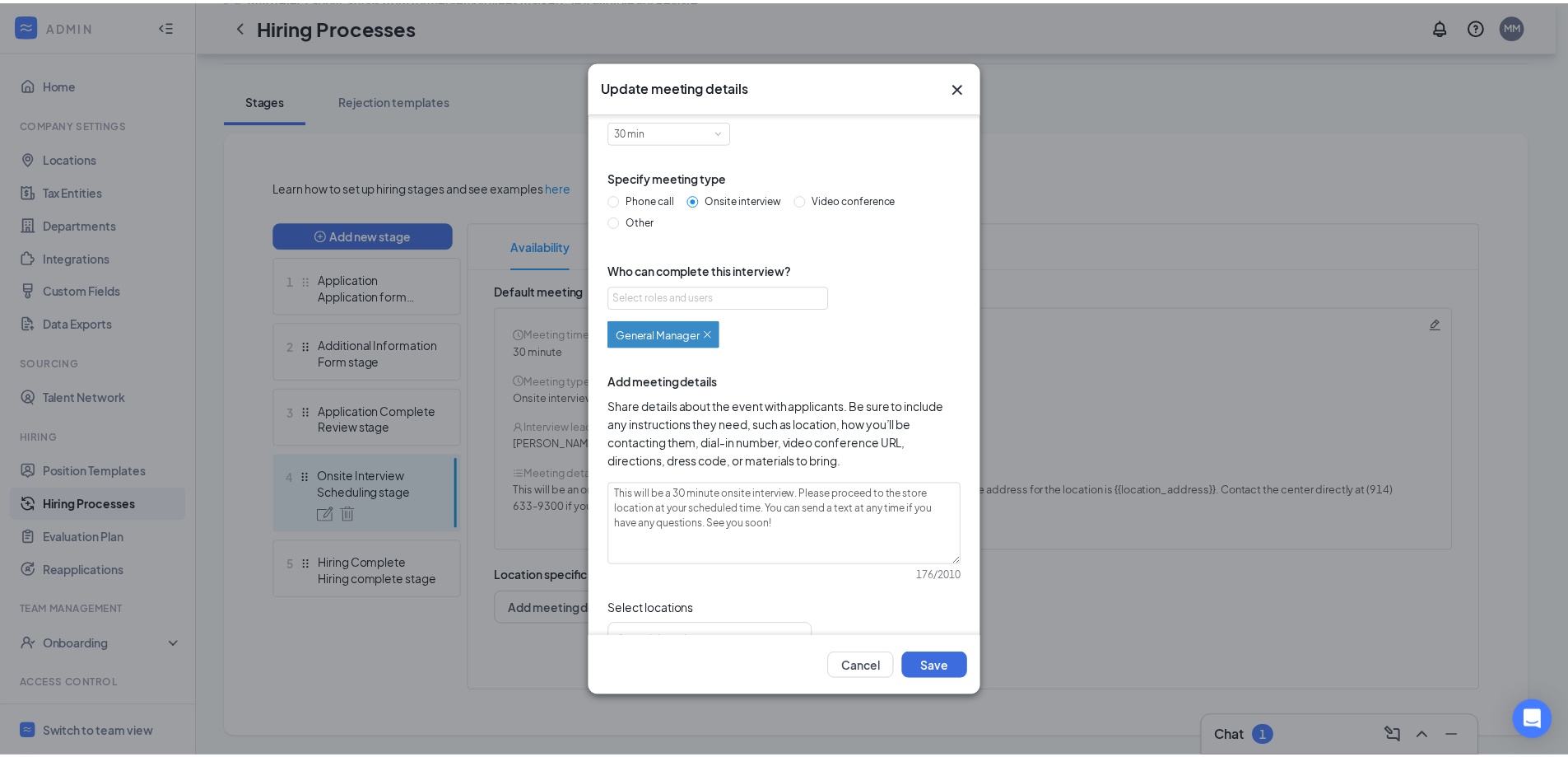
scroll to position [63, 0]
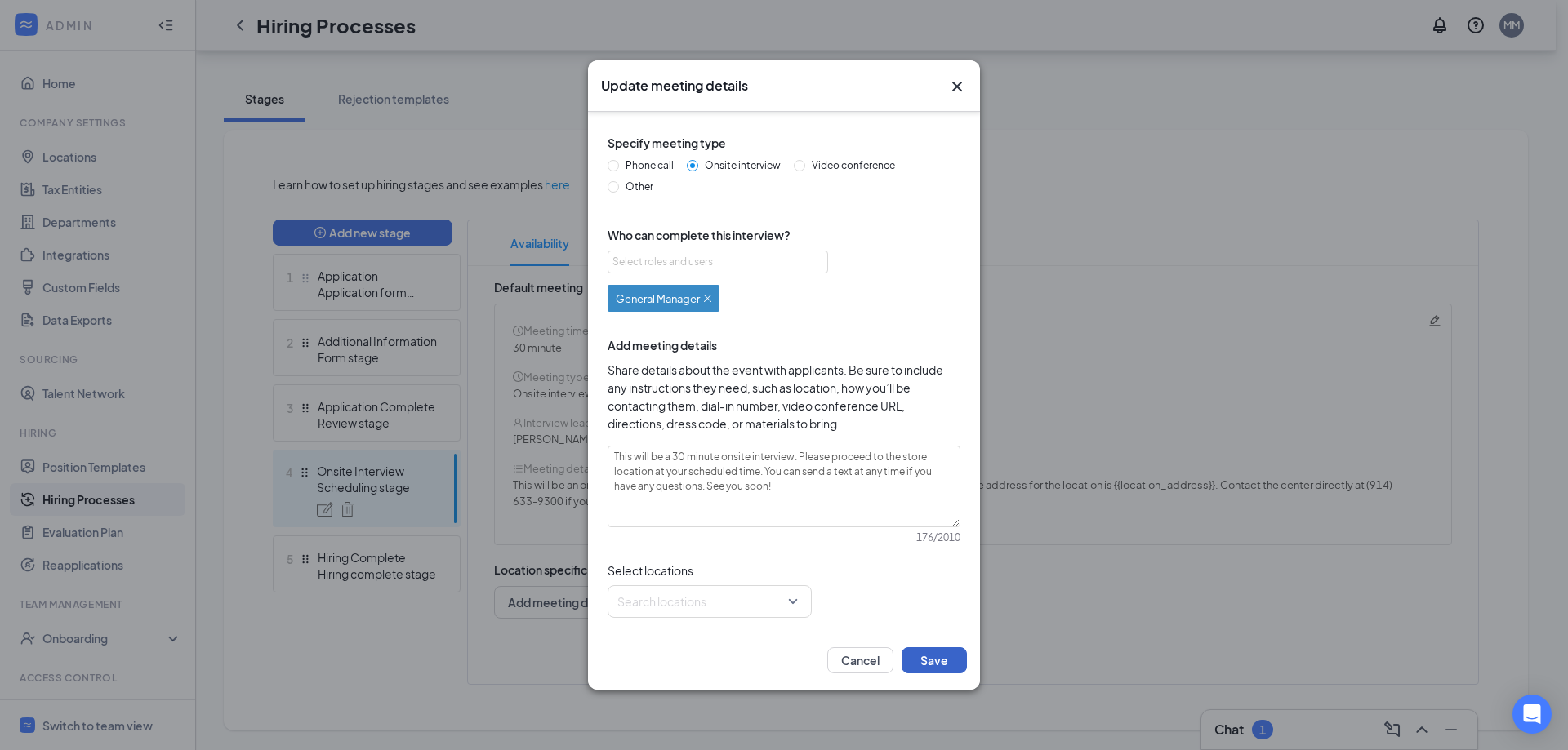
click at [935, 652] on button "Save" at bounding box center [934, 659] width 65 height 26
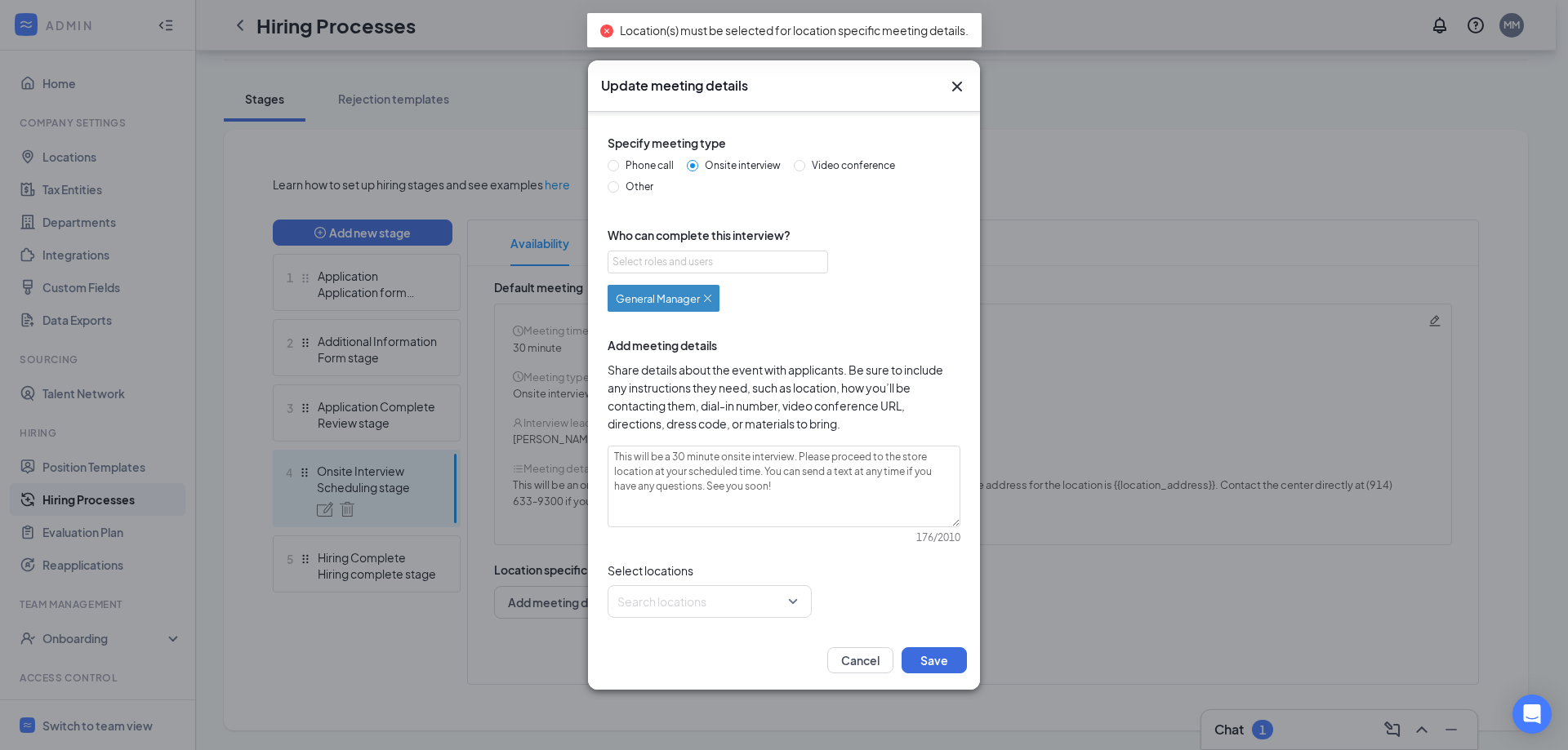
click at [952, 85] on icon "Cross" at bounding box center [957, 87] width 20 height 20
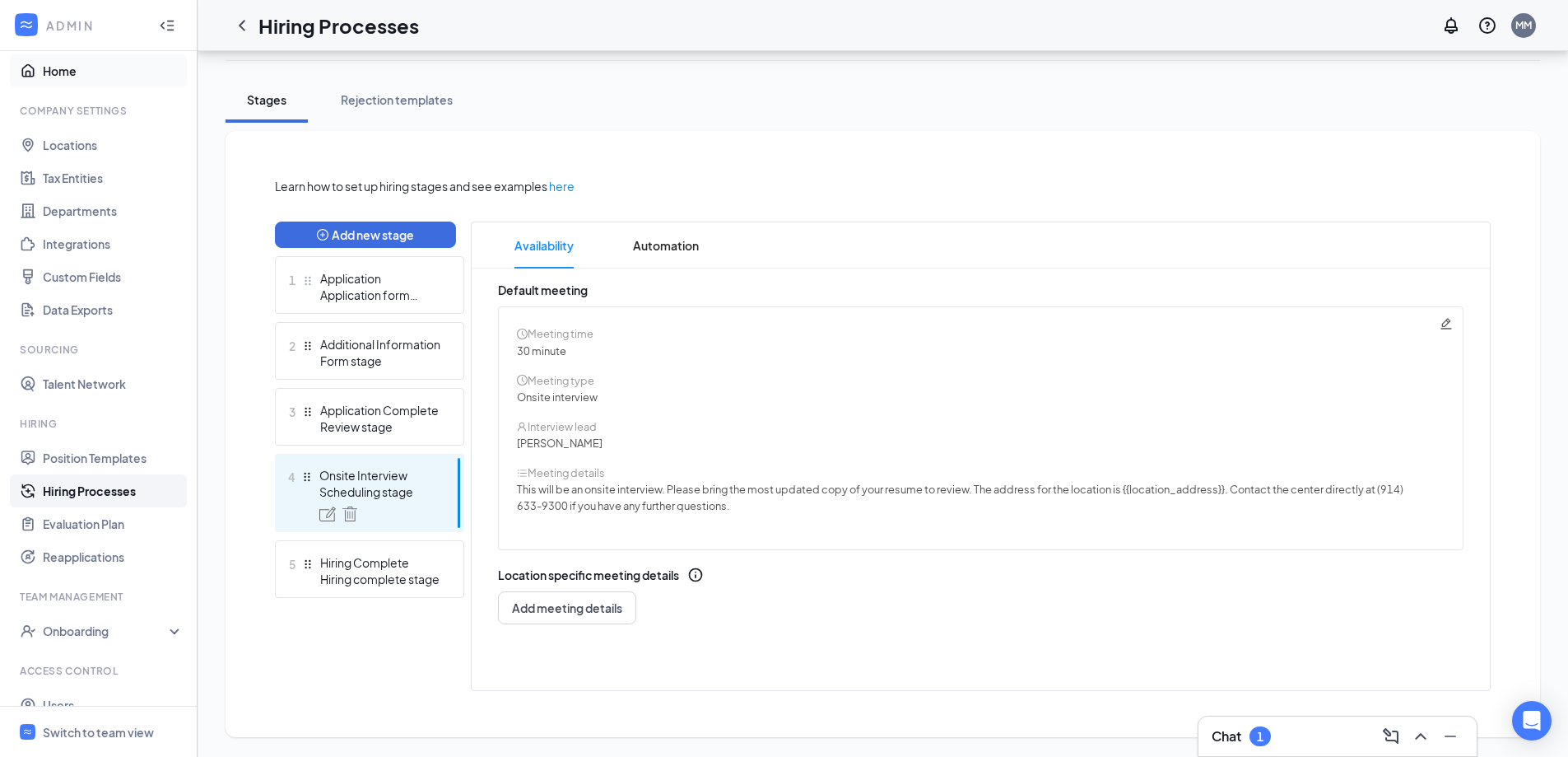
scroll to position [14, 0]
click at [63, 70] on link "Home" at bounding box center [113, 70] width 141 height 33
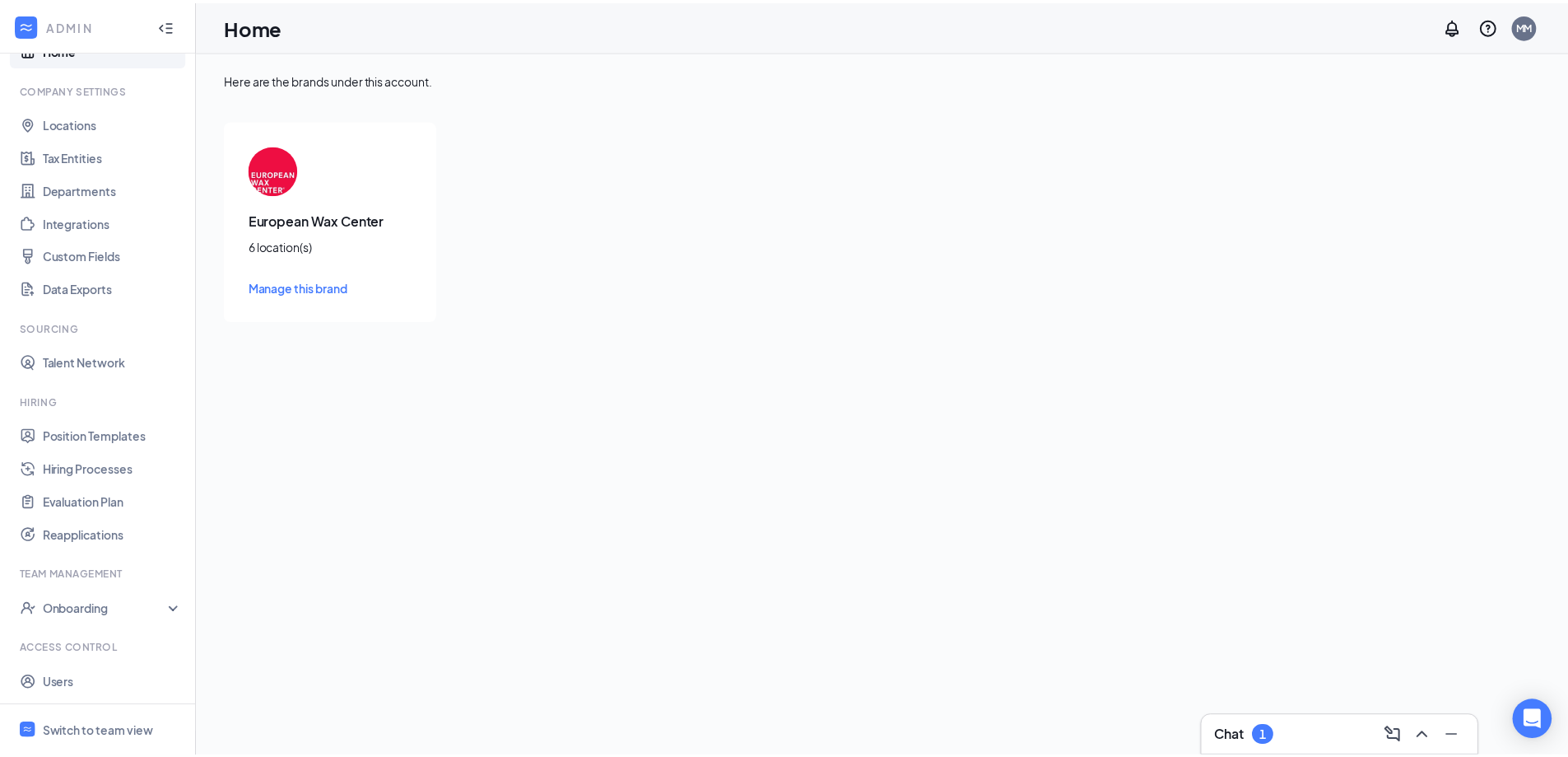
scroll to position [69, 0]
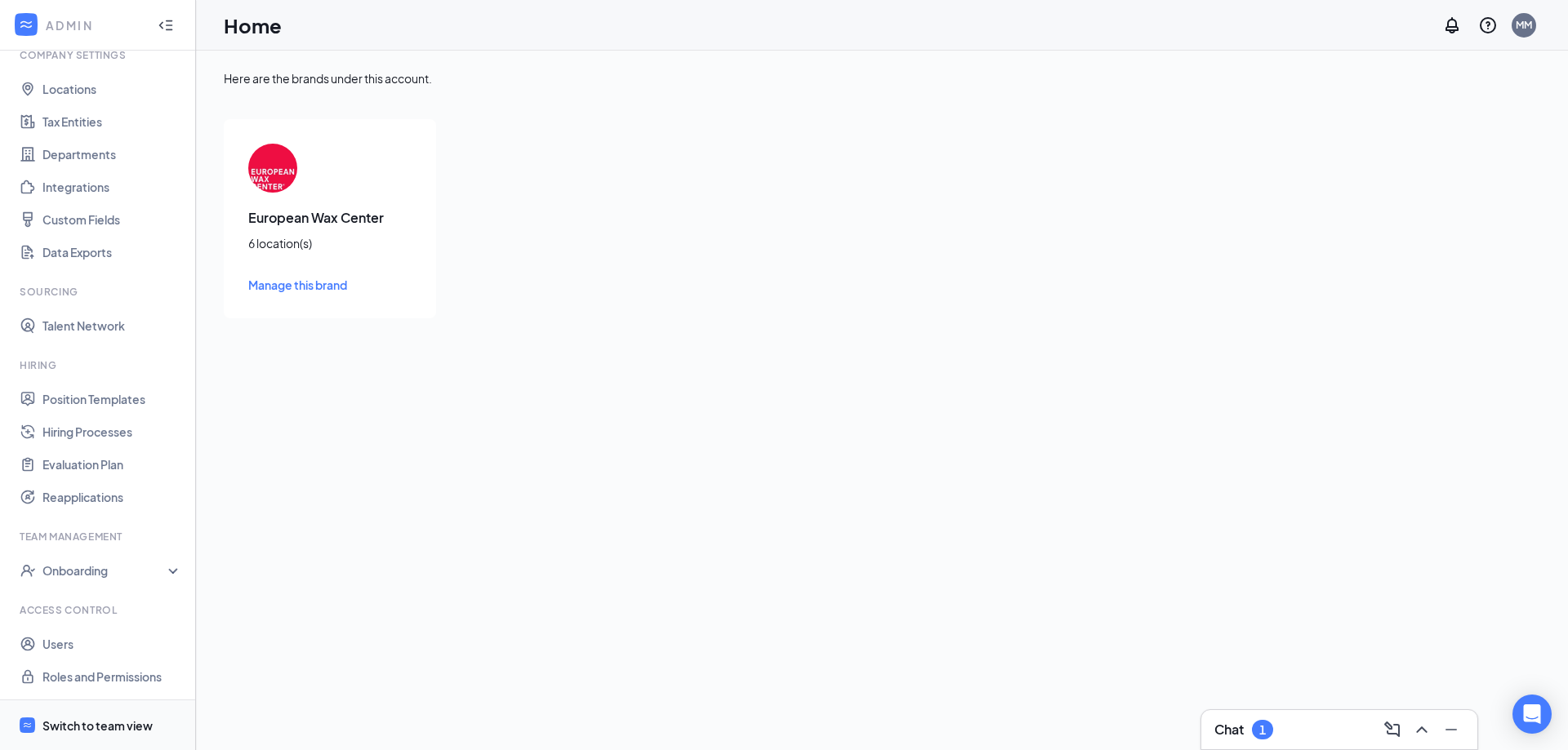
click at [104, 717] on div "Switch to team view" at bounding box center [98, 726] width 111 height 16
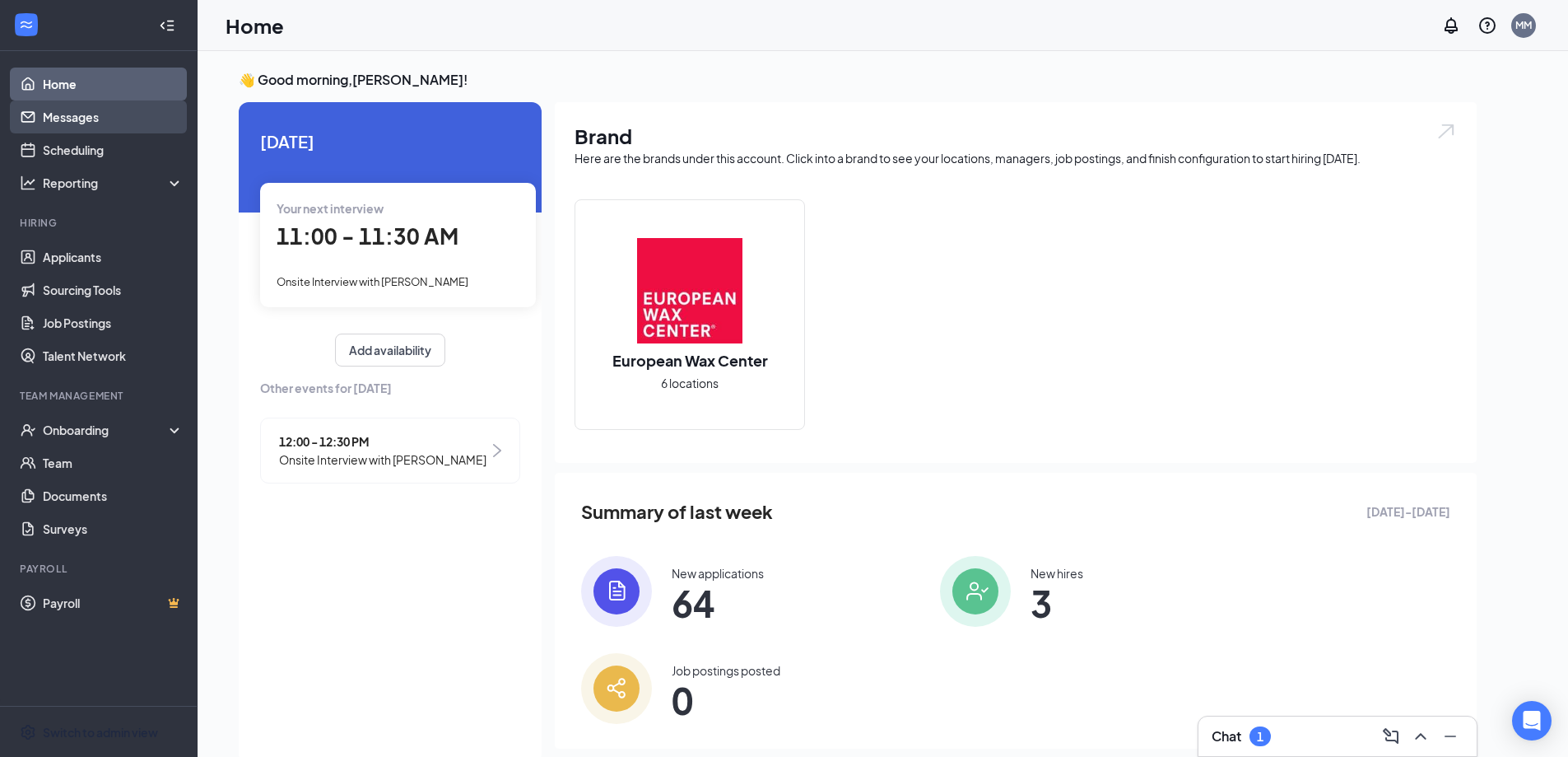
click at [112, 119] on link "Messages" at bounding box center [113, 117] width 141 height 33
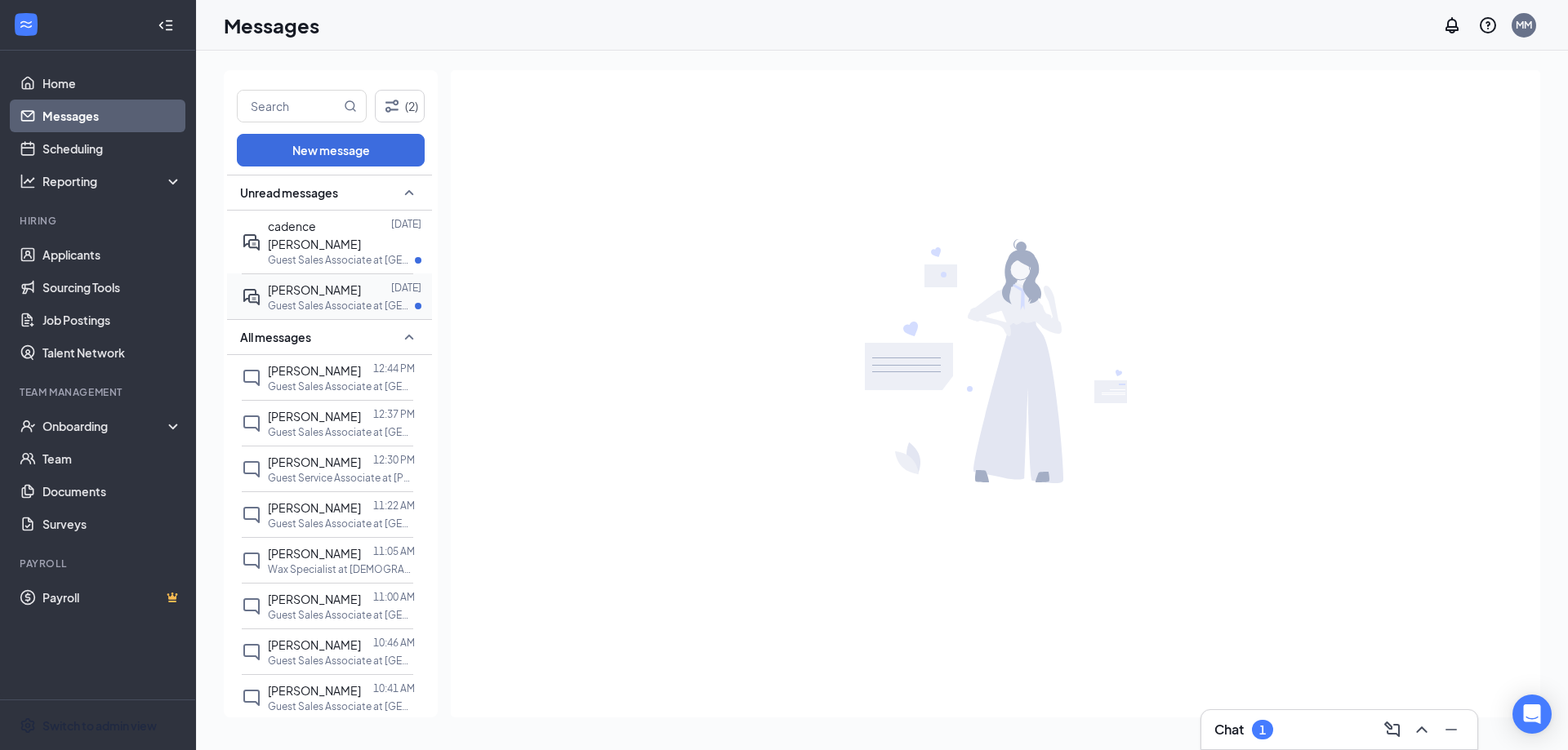
click at [330, 274] on div "[PERSON_NAME] [DATE] Guest Sales Associate at [GEOGRAPHIC_DATA]" at bounding box center [327, 296] width 171 height 45
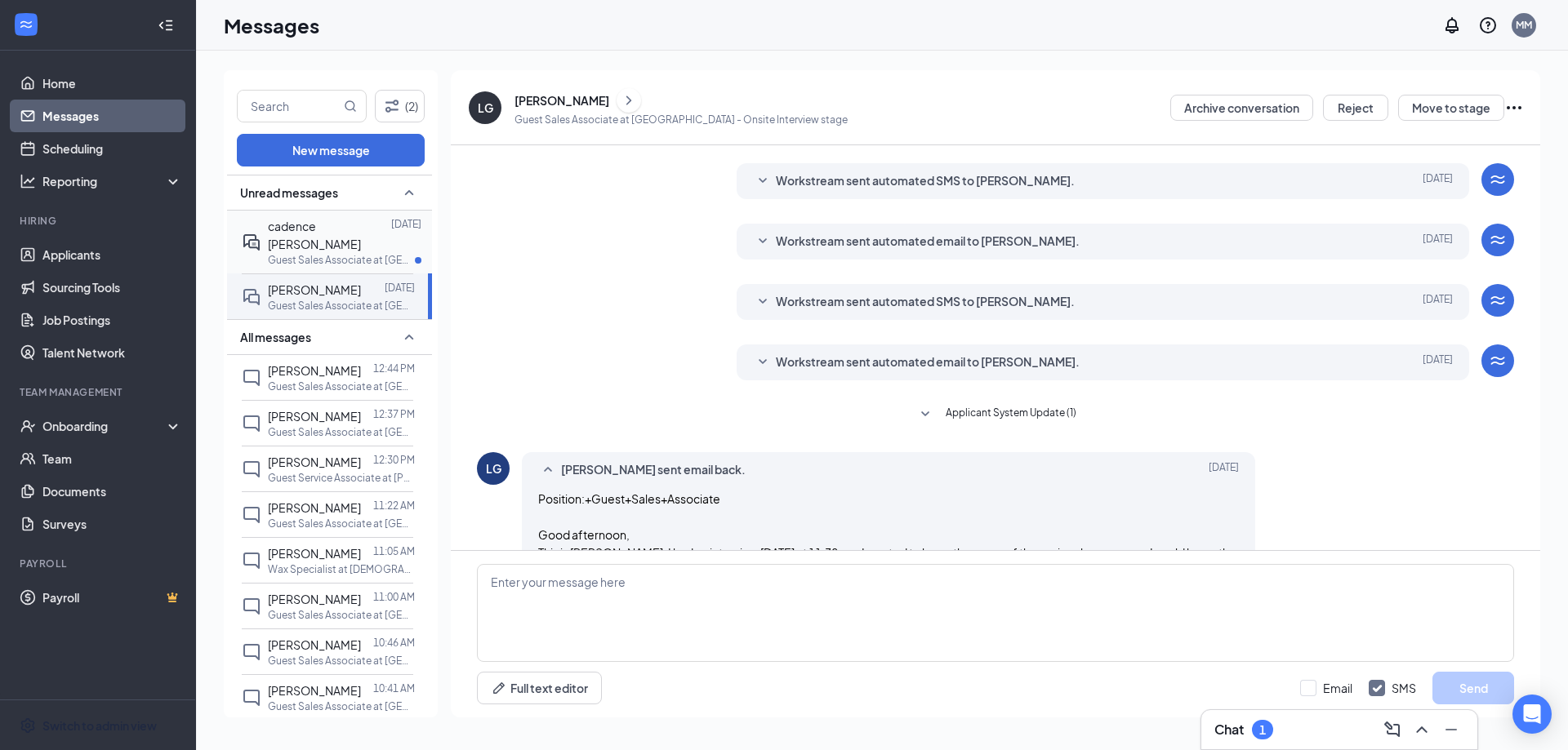
scroll to position [342, 0]
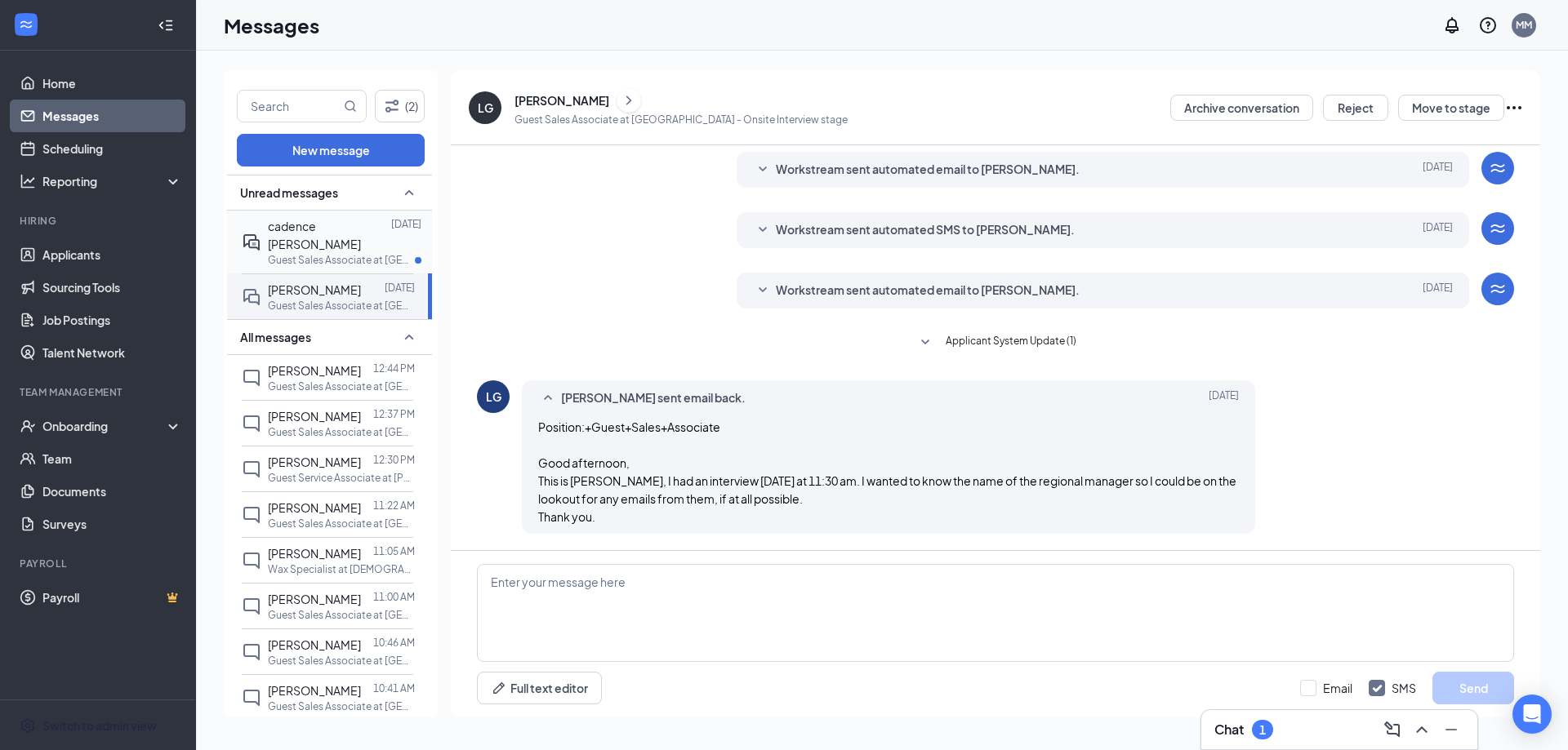
click at [325, 230] on span "cadence [PERSON_NAME]" at bounding box center [314, 235] width 93 height 33
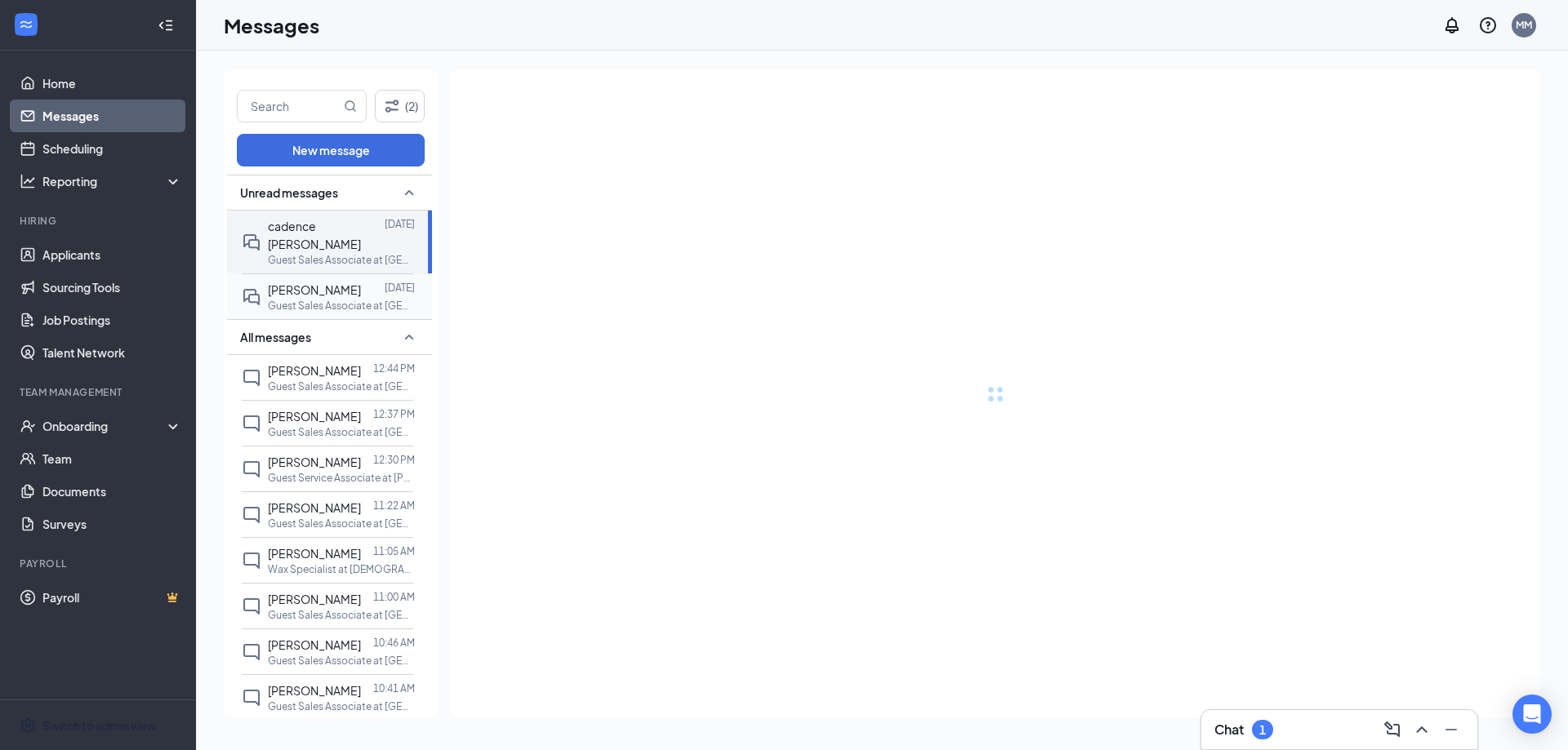
click at [307, 283] on span "[PERSON_NAME]" at bounding box center [314, 290] width 93 height 14
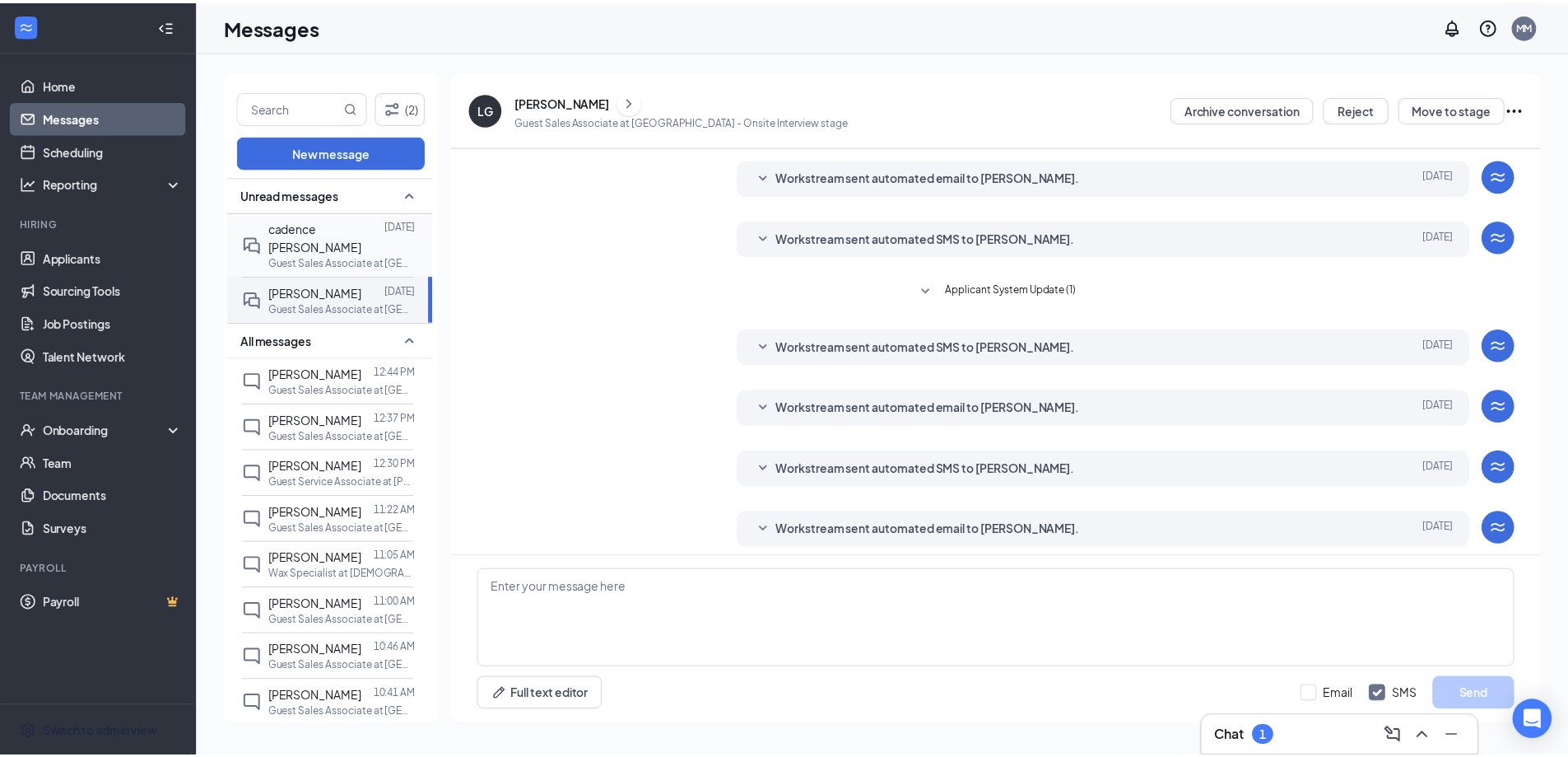
scroll to position [294, 0]
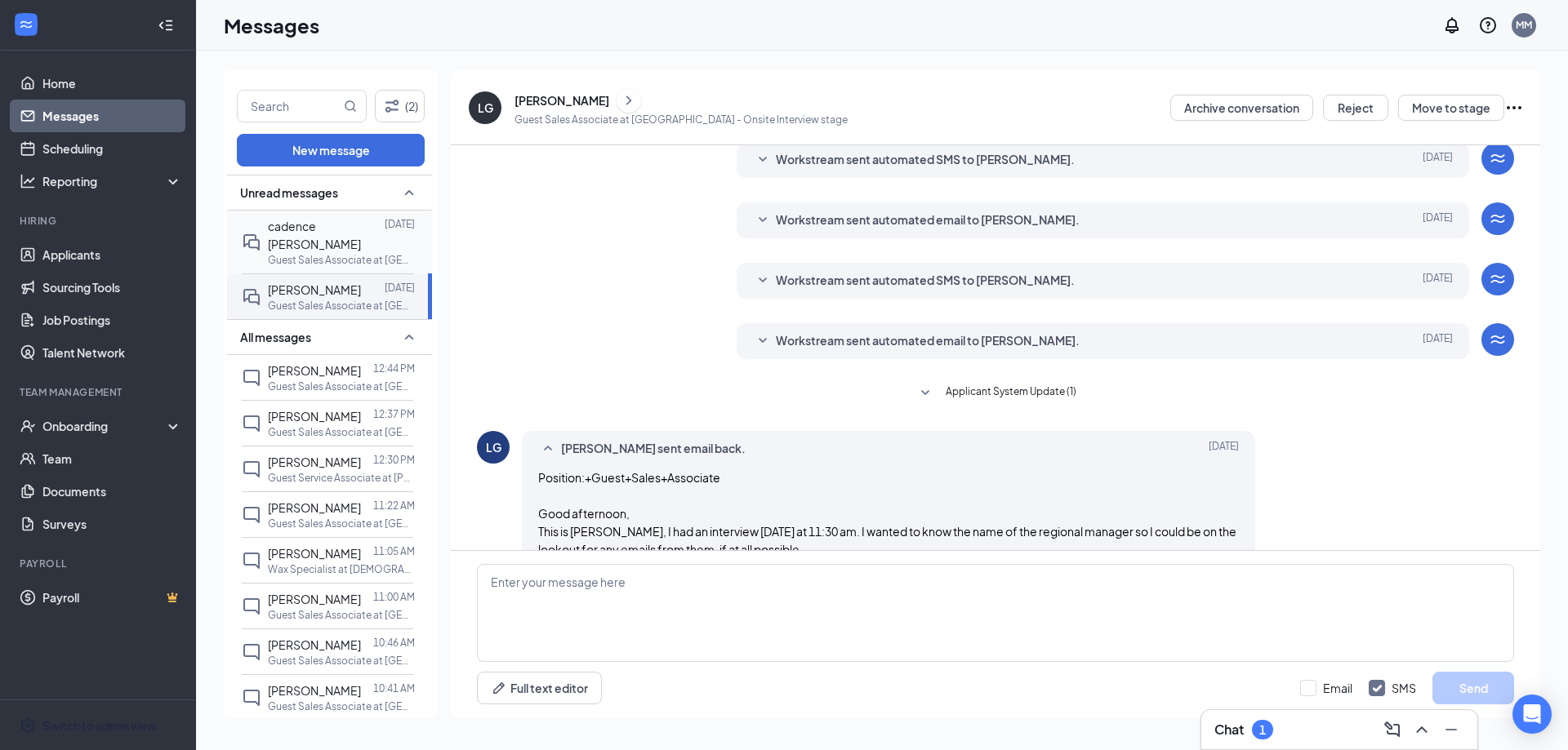
click at [306, 230] on span "cadence [PERSON_NAME]" at bounding box center [314, 235] width 93 height 33
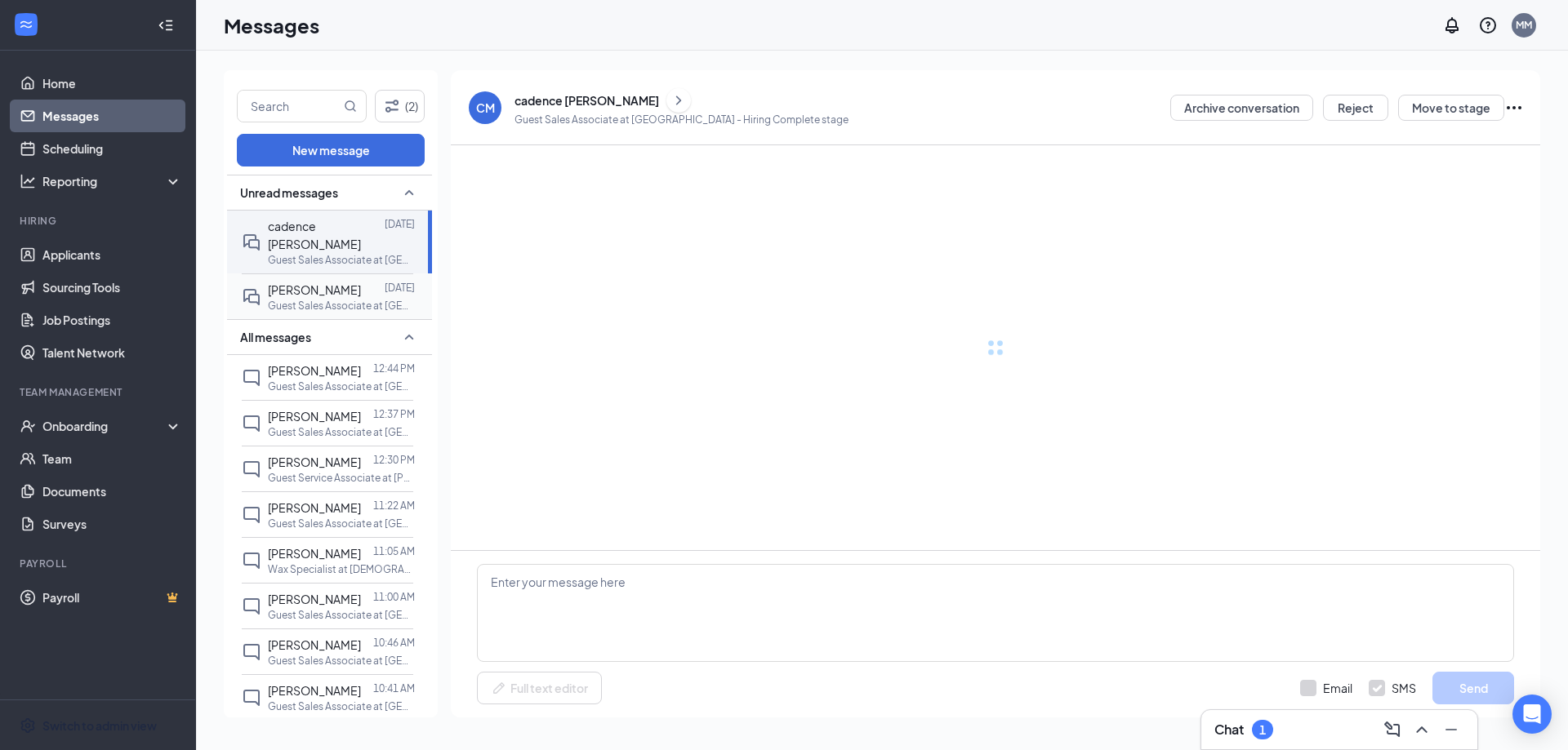
click at [271, 283] on span "[PERSON_NAME]" at bounding box center [314, 290] width 93 height 14
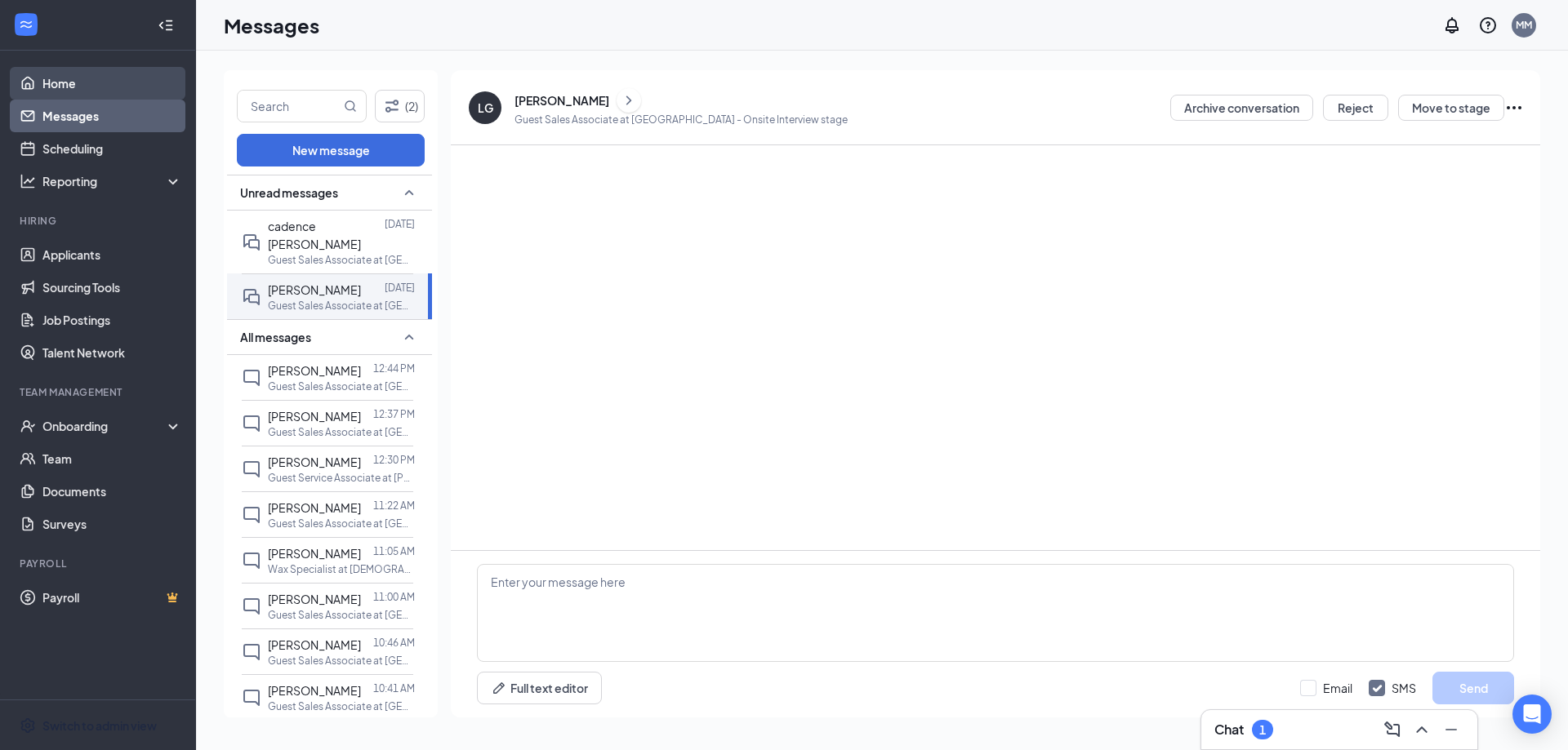
click at [98, 74] on link "Home" at bounding box center [112, 83] width 140 height 33
